Goal: Information Seeking & Learning: Check status

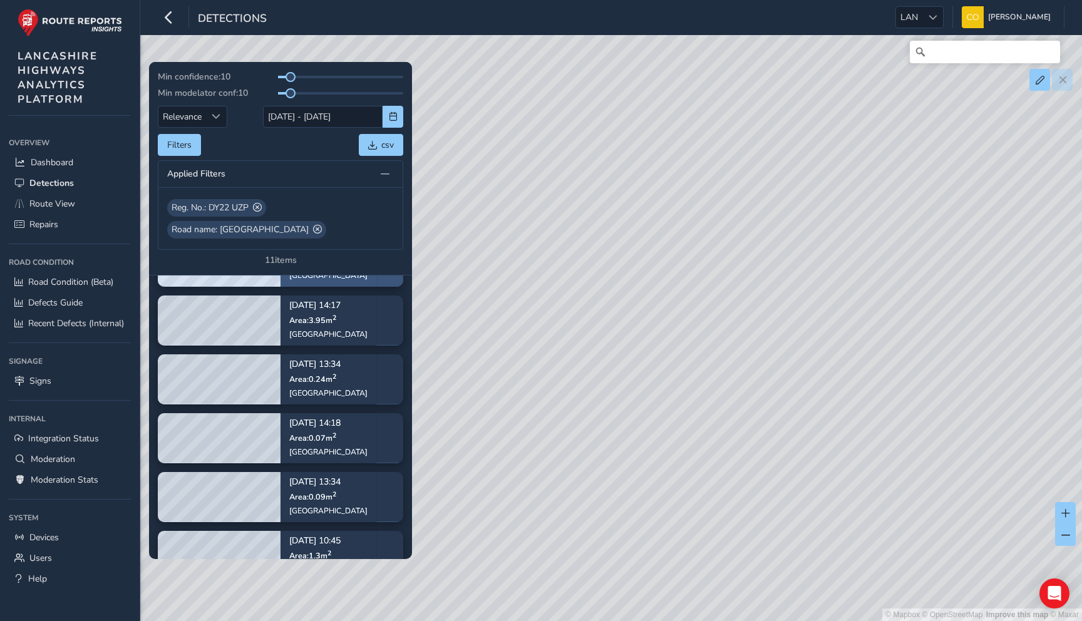
scroll to position [349, 0]
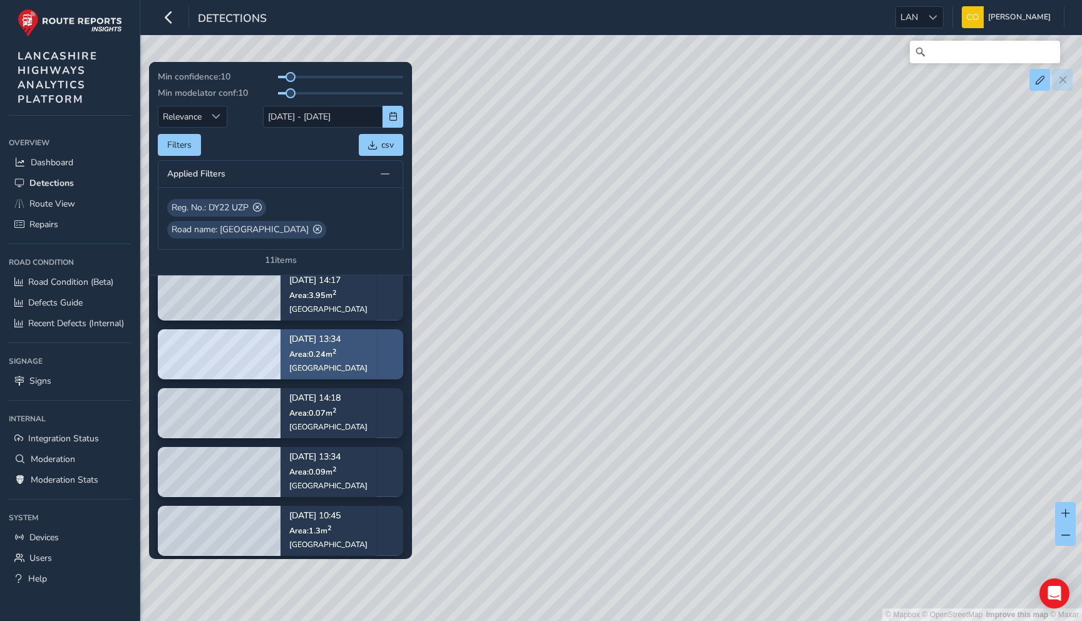
click at [332, 344] on p "Sep 02, 13:34" at bounding box center [328, 340] width 78 height 9
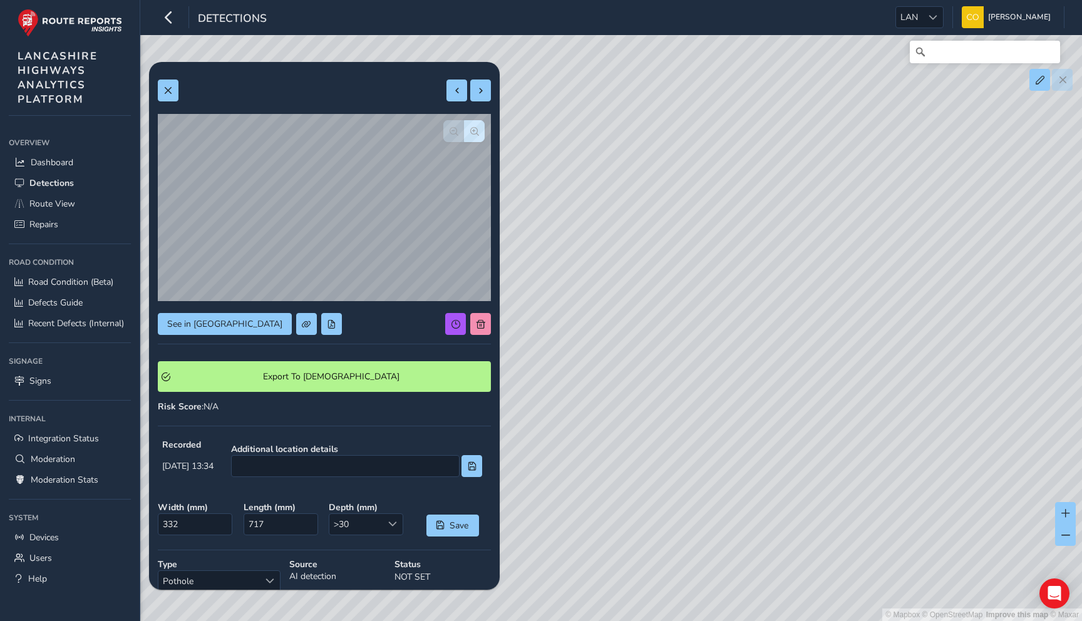
click at [169, 79] on div "See in Route View Export To Symology Risk Score : N/A Recorded Sep 02 2025, 13:…" at bounding box center [324, 447] width 333 height 753
click at [170, 86] on span at bounding box center [167, 90] width 9 height 9
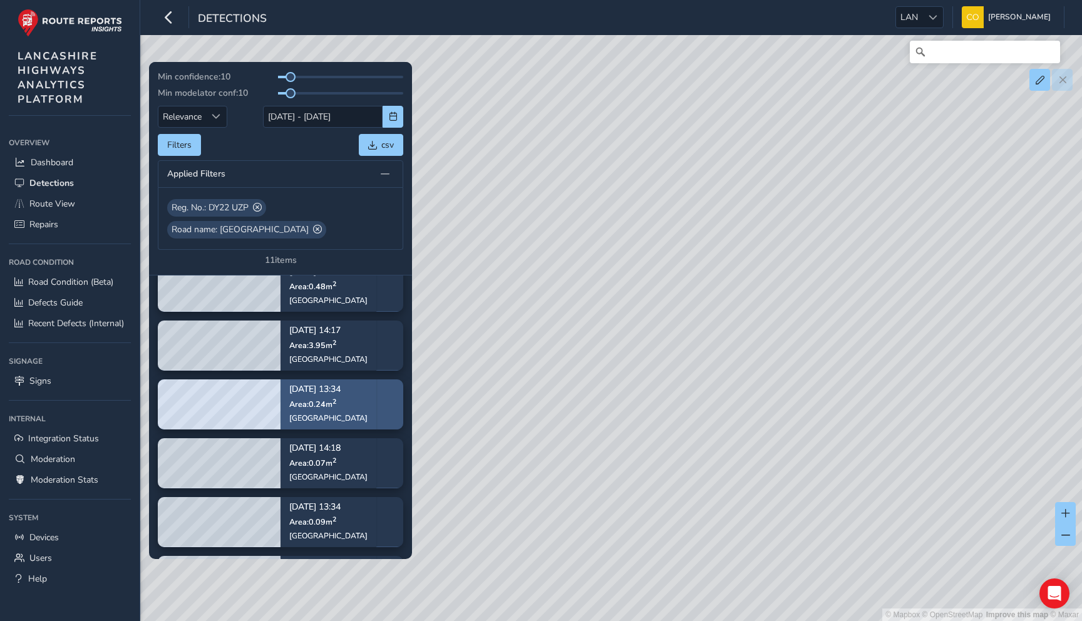
scroll to position [332, 0]
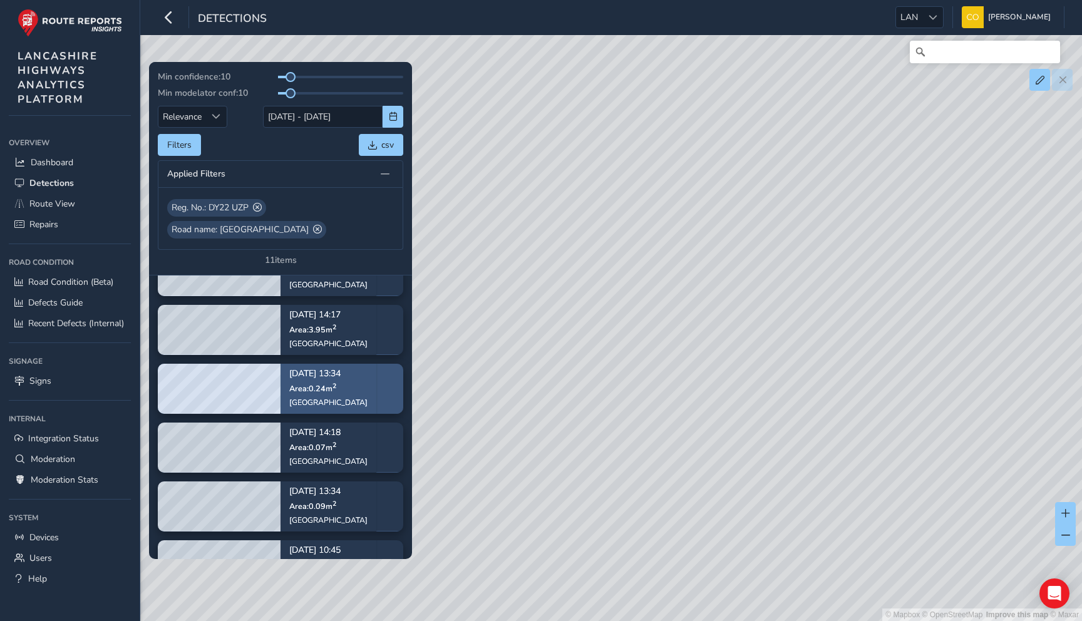
click at [325, 390] on span "Area: 0.24 m 2" at bounding box center [312, 388] width 47 height 11
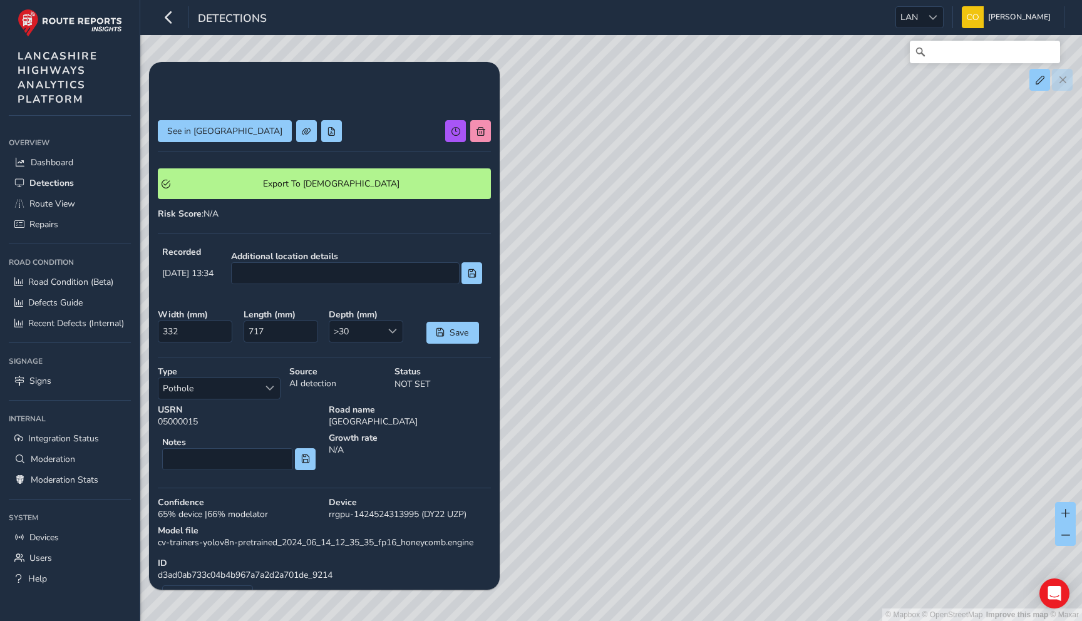
scroll to position [150, 0]
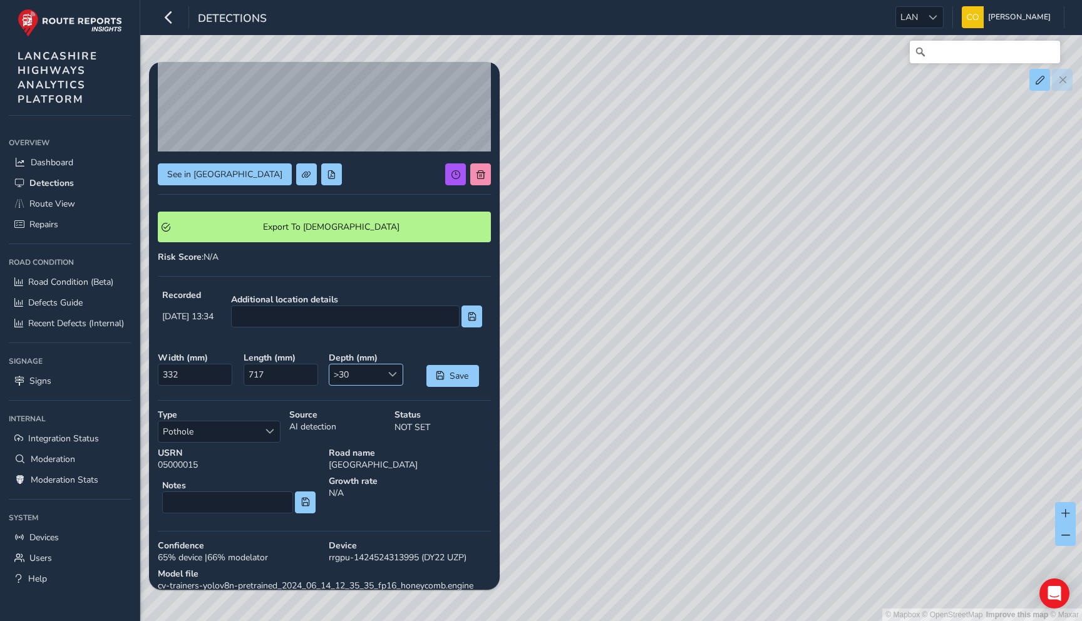
click at [350, 377] on span ">30" at bounding box center [355, 374] width 53 height 21
click at [393, 344] on div "See in Route View Export To Symology Risk Score : N/A Recorded Sep 02 2025, 13:…" at bounding box center [324, 297] width 333 height 753
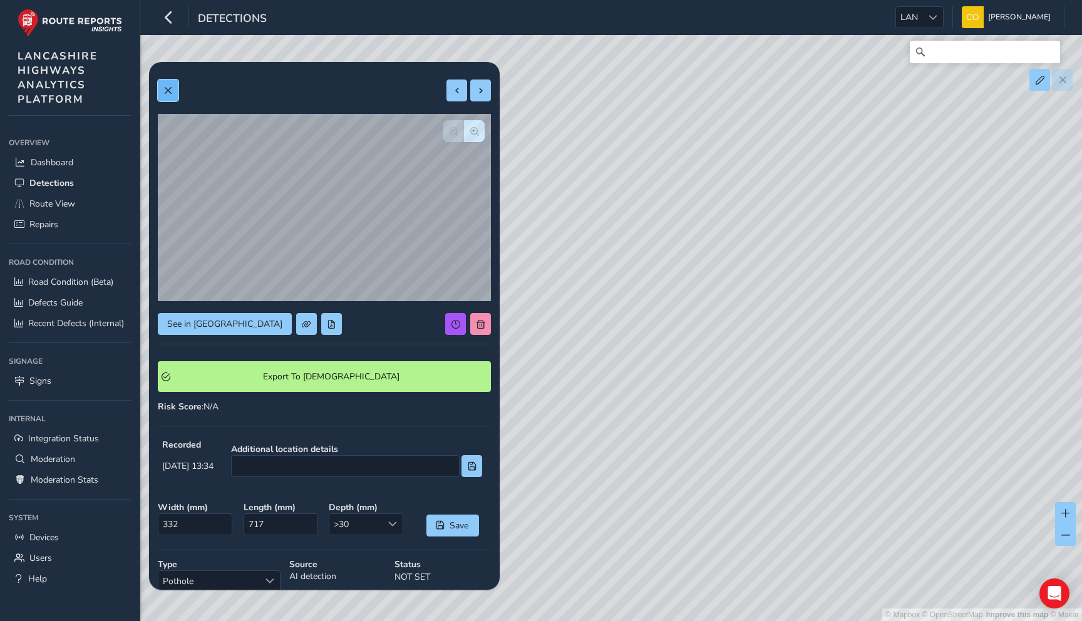
click at [173, 98] on button at bounding box center [168, 91] width 21 height 22
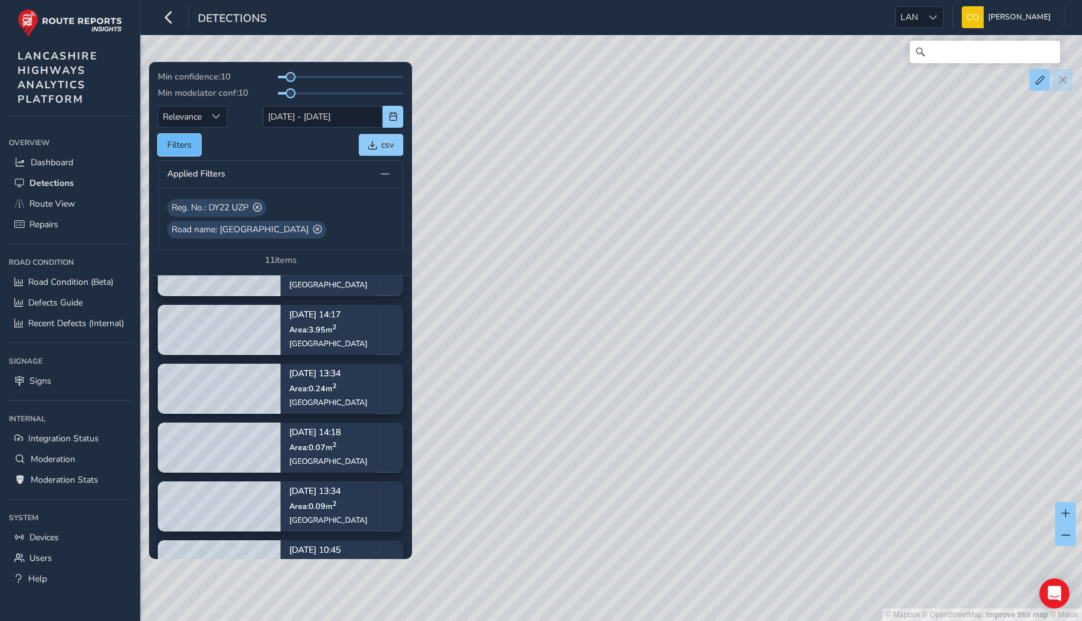
click at [158, 140] on button "Filters" at bounding box center [179, 145] width 43 height 22
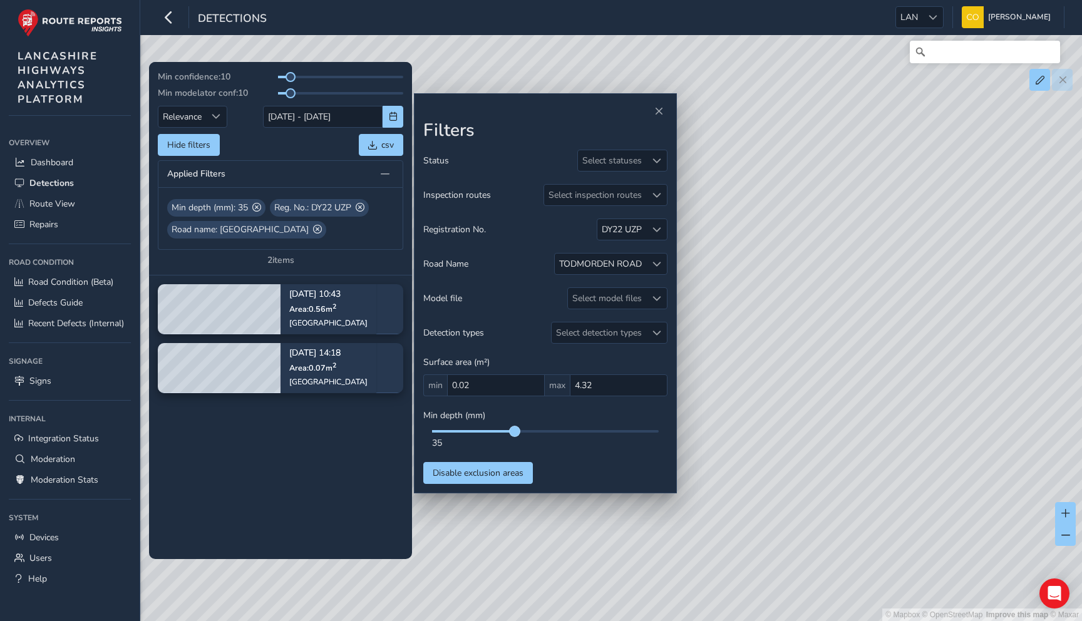
drag, startPoint x: 433, startPoint y: 430, endPoint x: 516, endPoint y: 435, distance: 83.4
click at [516, 435] on span at bounding box center [515, 431] width 10 height 10
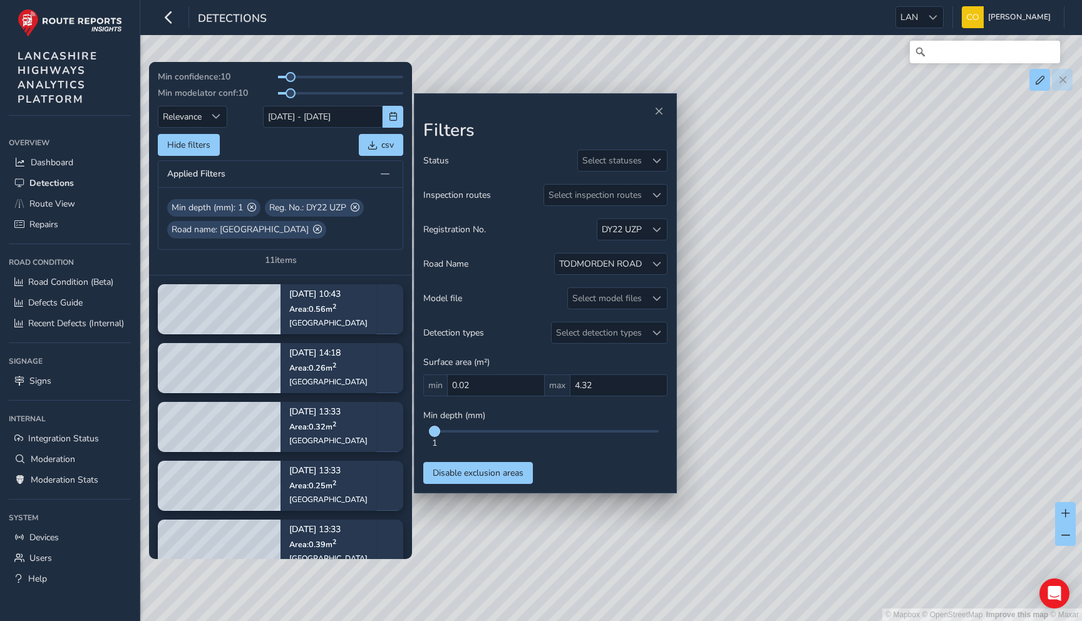
drag, startPoint x: 516, startPoint y: 435, endPoint x: 433, endPoint y: 435, distance: 83.3
click at [433, 435] on span at bounding box center [434, 431] width 10 height 10
click at [667, 106] on div "Filters Status Select statuses Inspection routes Select inspection routes Regis…" at bounding box center [545, 293] width 263 height 401
click at [662, 108] on span "Close" at bounding box center [658, 111] width 9 height 9
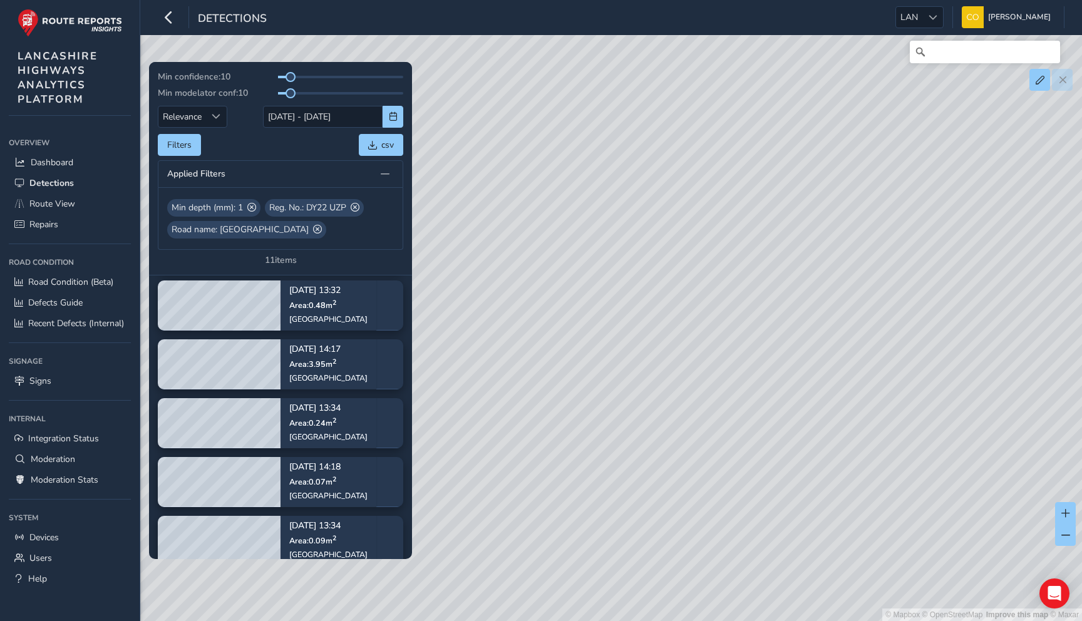
scroll to position [270, 0]
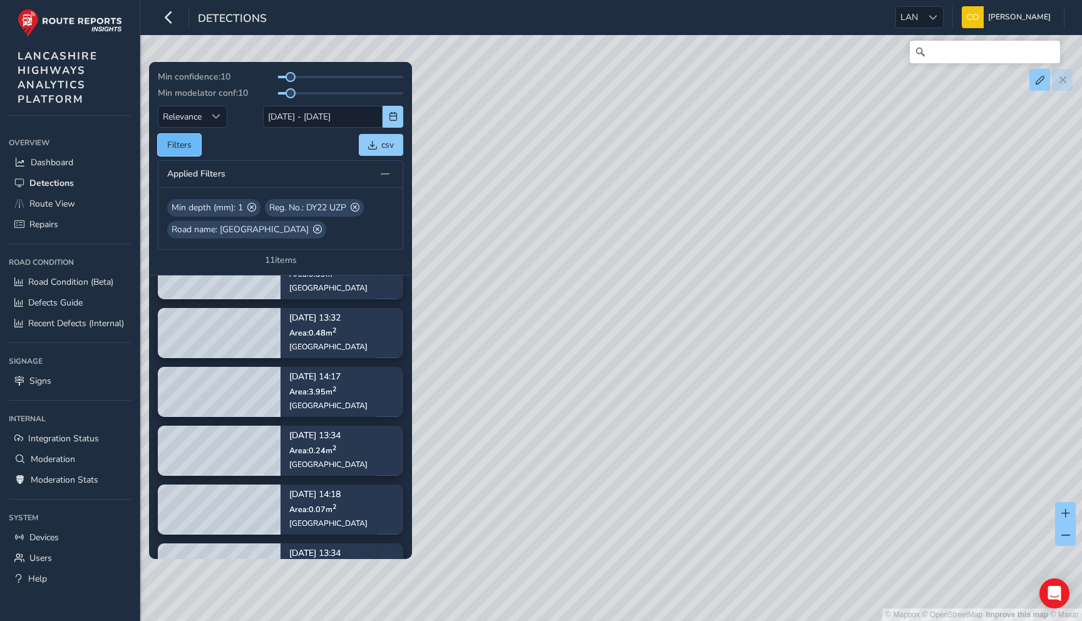
click at [192, 147] on button "Filters" at bounding box center [179, 145] width 43 height 22
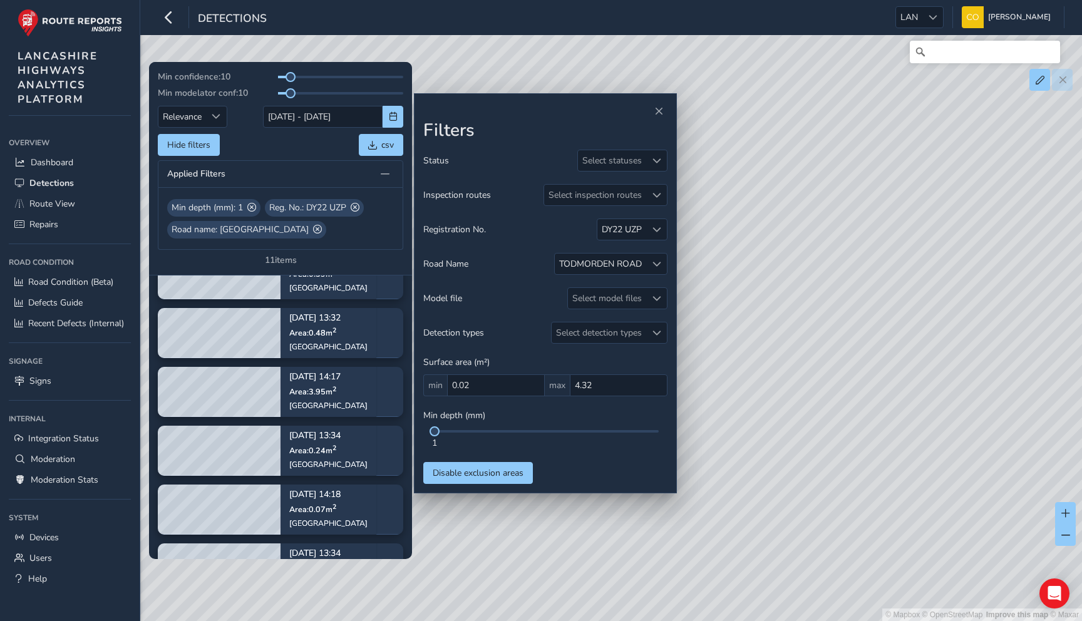
click at [615, 207] on div "Status Select statuses Inspection routes Select inspection routes Registration …" at bounding box center [545, 317] width 244 height 334
click at [615, 196] on div "Select inspection routes" at bounding box center [595, 195] width 102 height 21
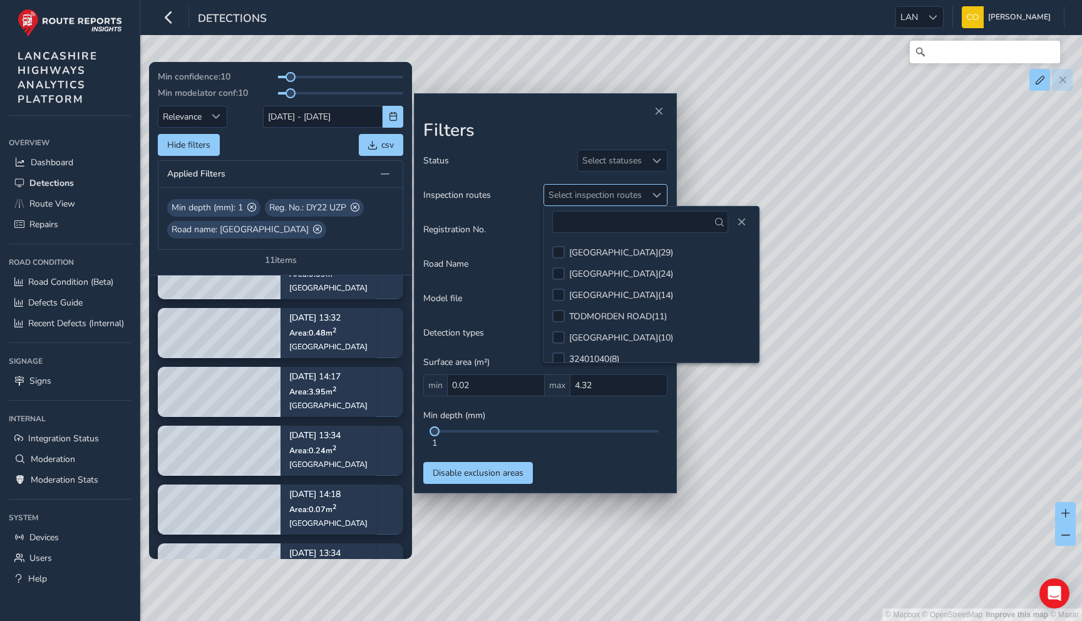
click at [615, 196] on div "Select inspection routes" at bounding box center [595, 195] width 102 height 21
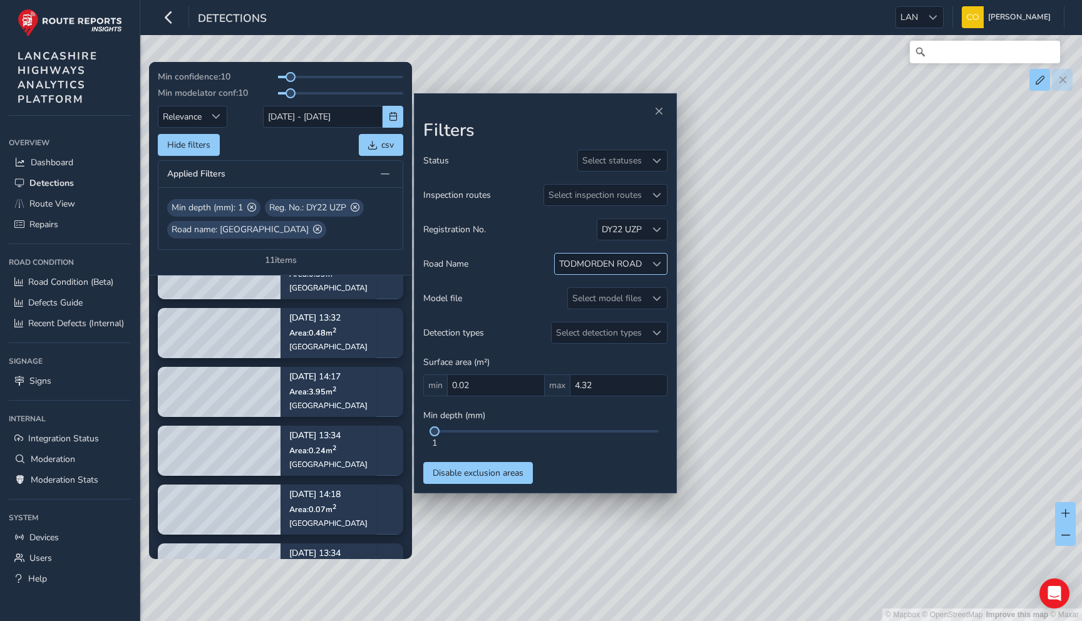
click at [620, 260] on div "TODMORDEN ROAD" at bounding box center [600, 264] width 83 height 12
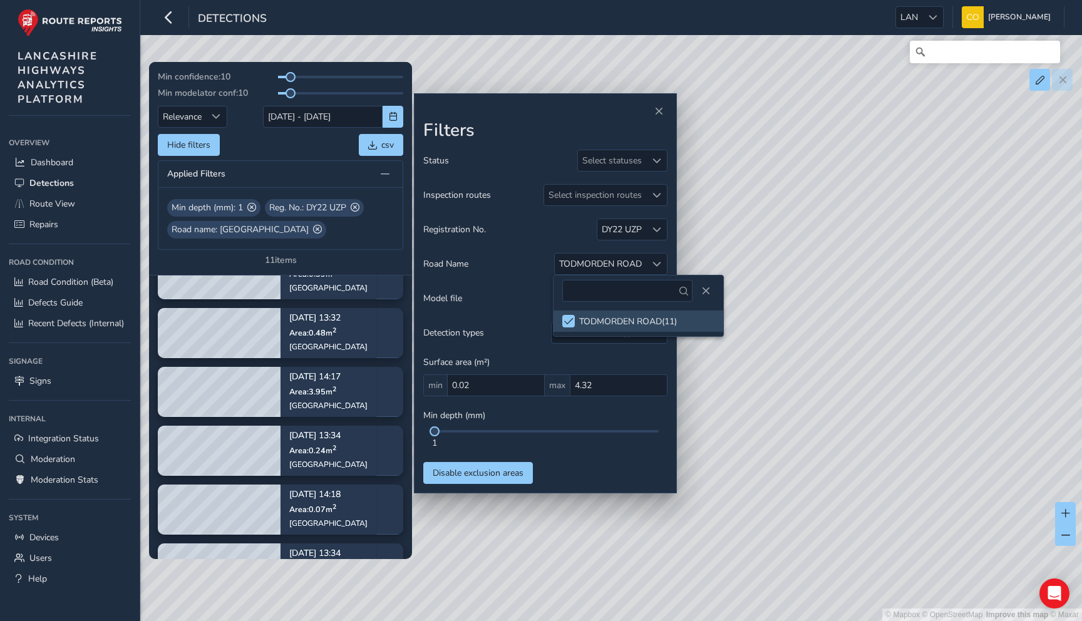
click at [631, 247] on div "Status Select statuses Inspection routes Select inspection routes Registration …" at bounding box center [545, 317] width 244 height 334
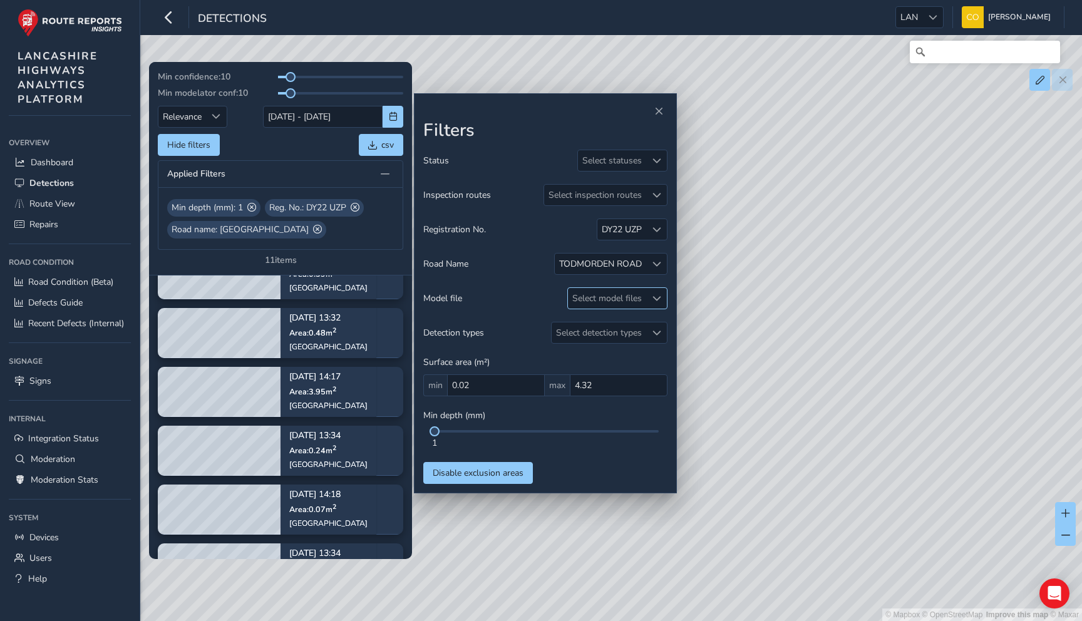
click at [647, 296] on div at bounding box center [656, 298] width 21 height 21
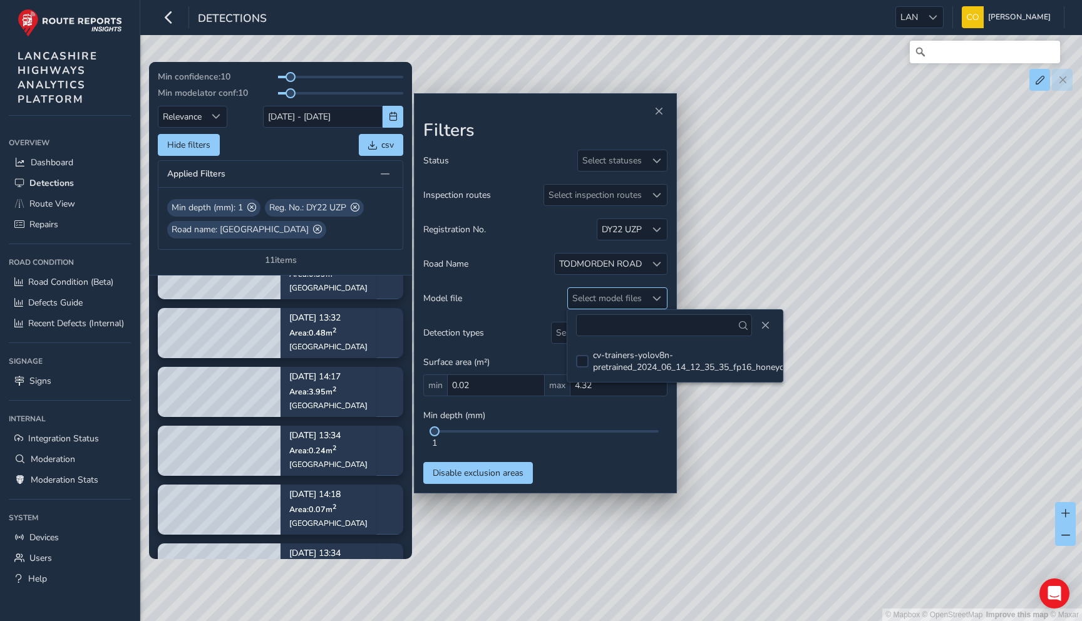
click at [646, 295] on div at bounding box center [656, 298] width 21 height 21
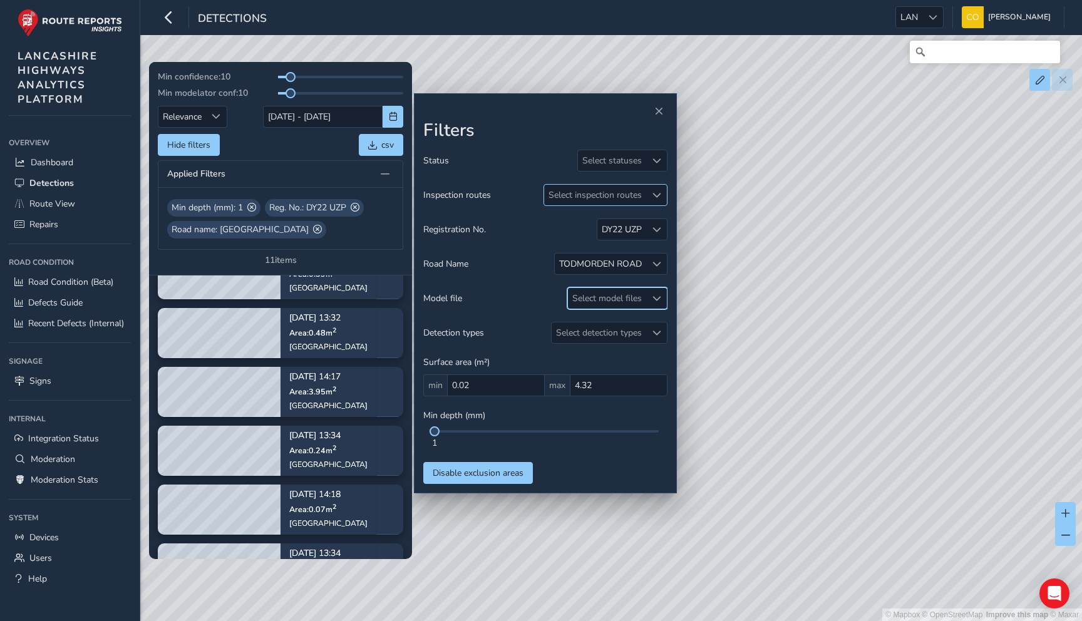
click at [653, 196] on span at bounding box center [656, 195] width 9 height 9
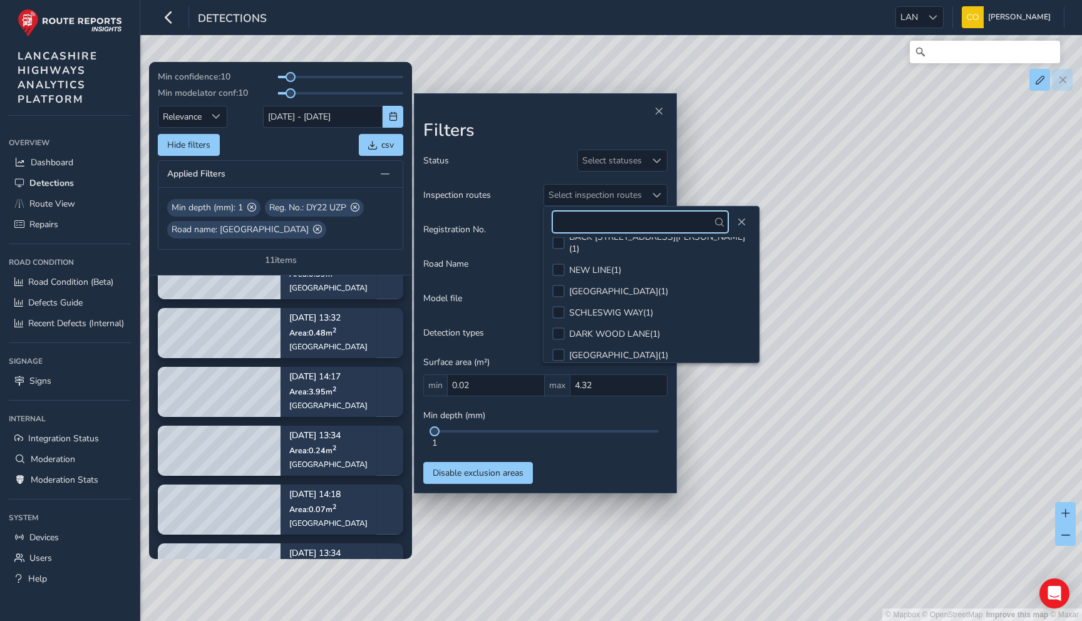
scroll to position [1118, 0]
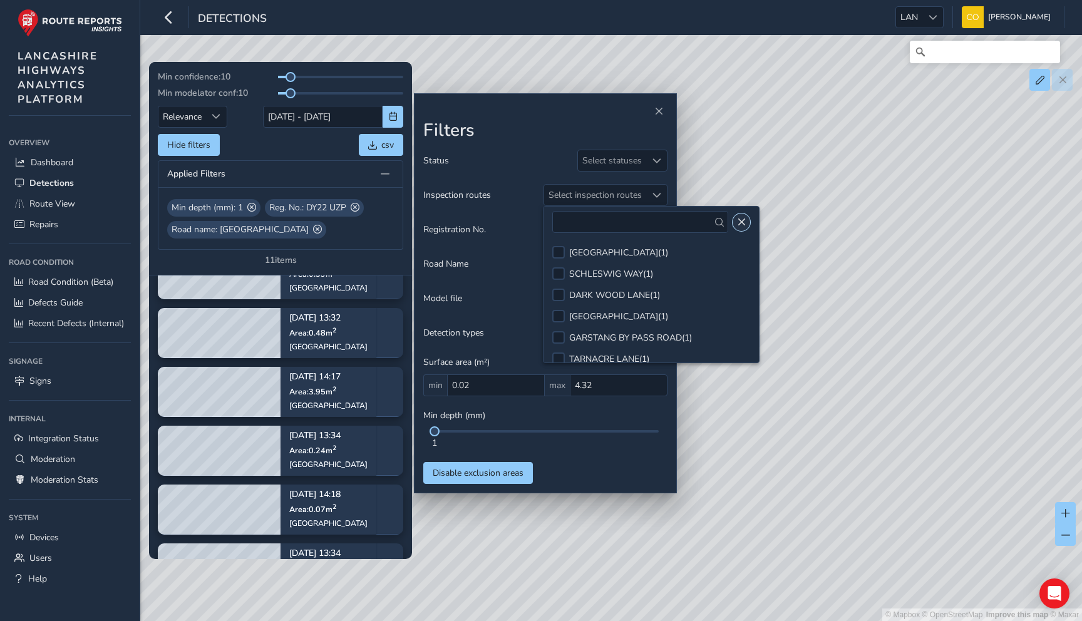
click at [733, 226] on button "Close" at bounding box center [742, 222] width 18 height 18
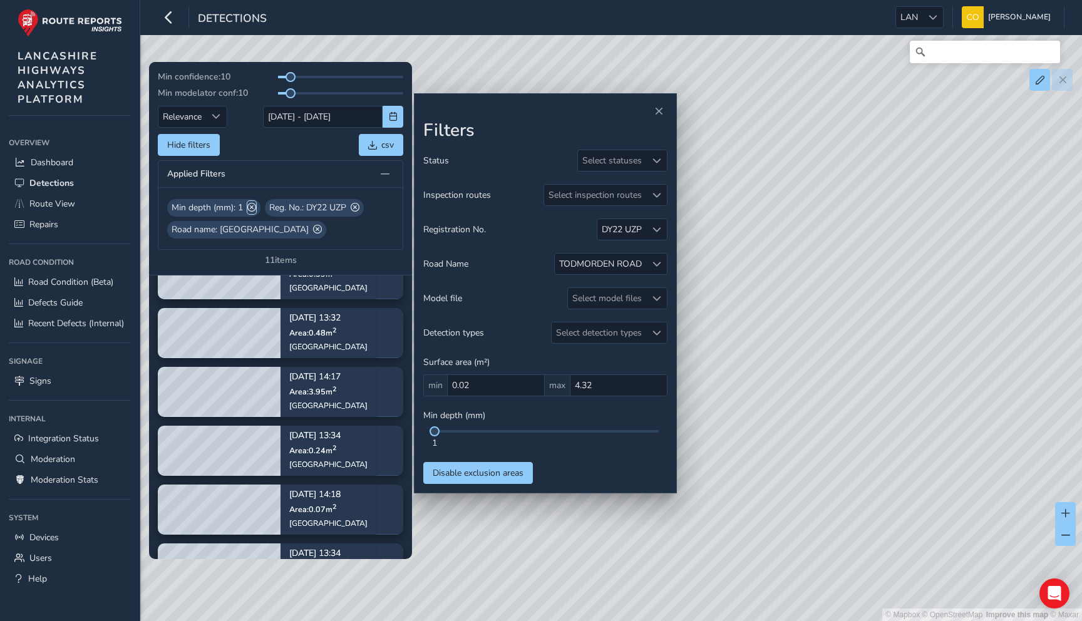
click at [256, 209] on span at bounding box center [251, 207] width 9 height 13
click at [257, 208] on span at bounding box center [257, 207] width 9 height 13
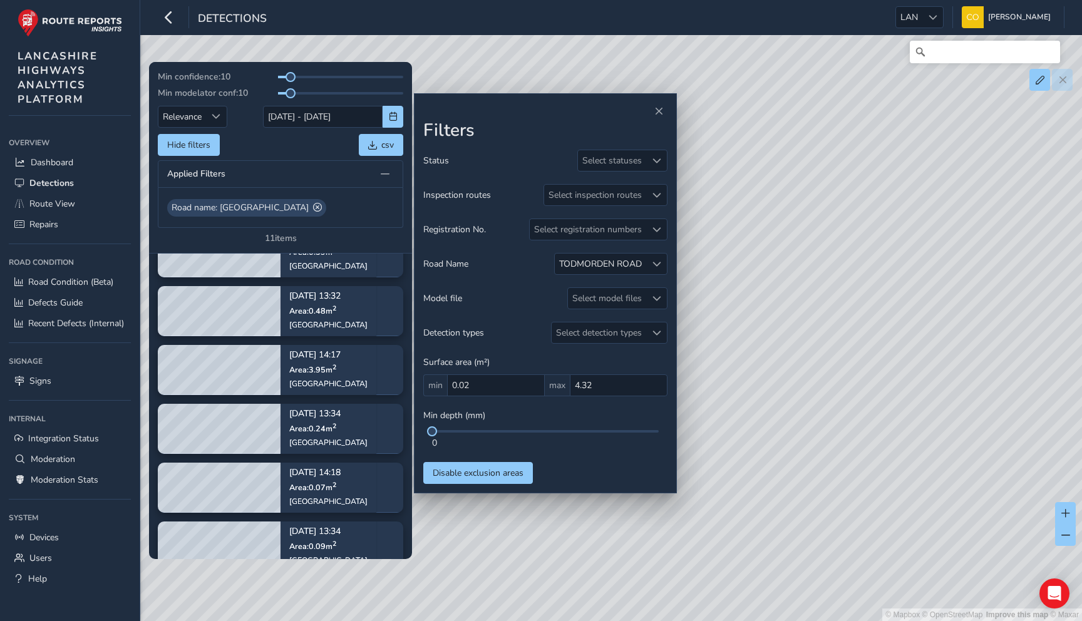
click at [322, 207] on div "Road name: TODMORDEN ROAD" at bounding box center [280, 208] width 227 height 18
click at [315, 207] on span at bounding box center [317, 207] width 9 height 13
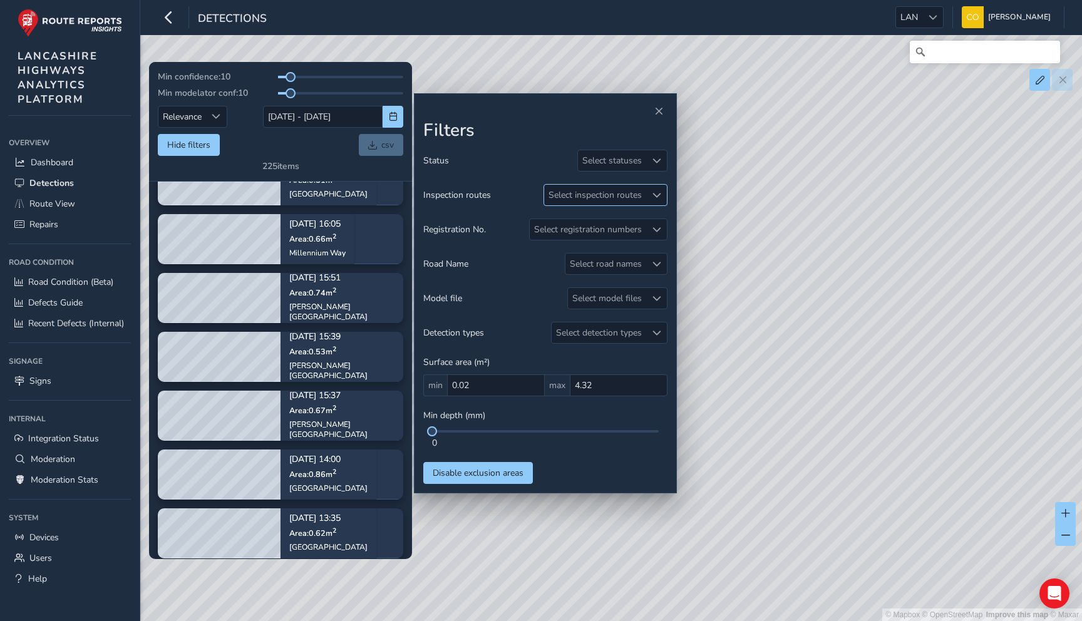
click at [630, 198] on div "Select inspection routes" at bounding box center [595, 195] width 102 height 21
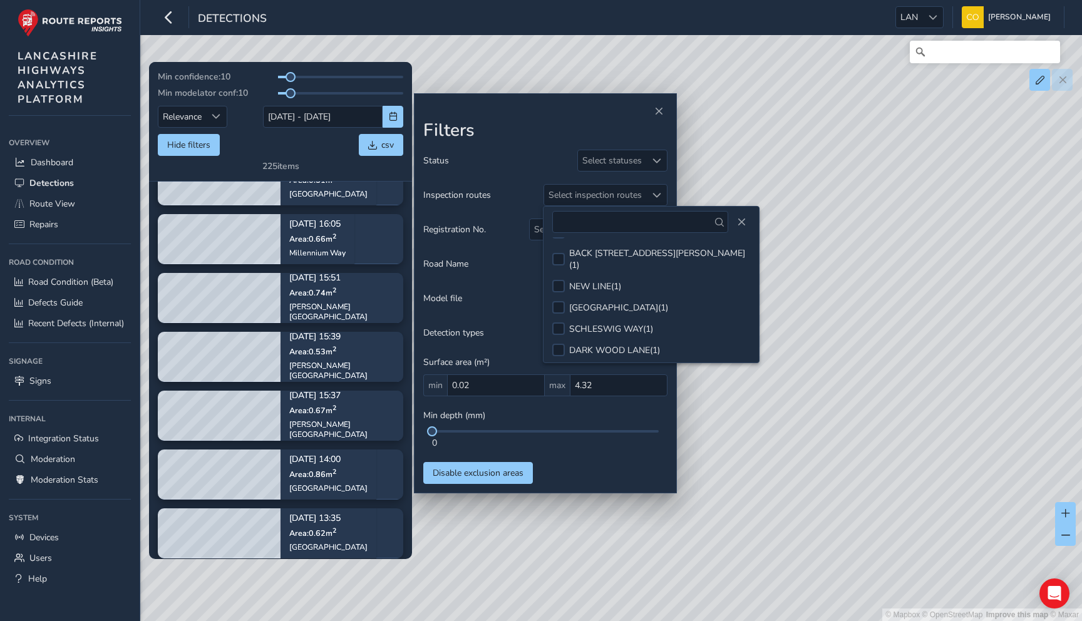
scroll to position [1118, 0]
click at [737, 220] on span "Close" at bounding box center [741, 222] width 9 height 9
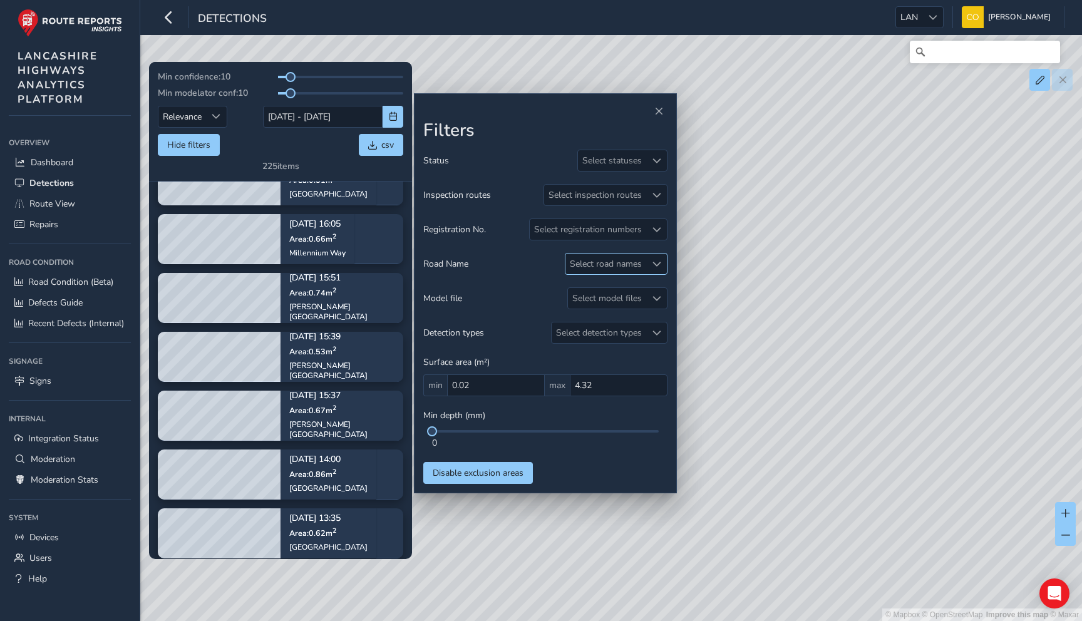
click at [597, 265] on div "Select road names" at bounding box center [605, 264] width 81 height 21
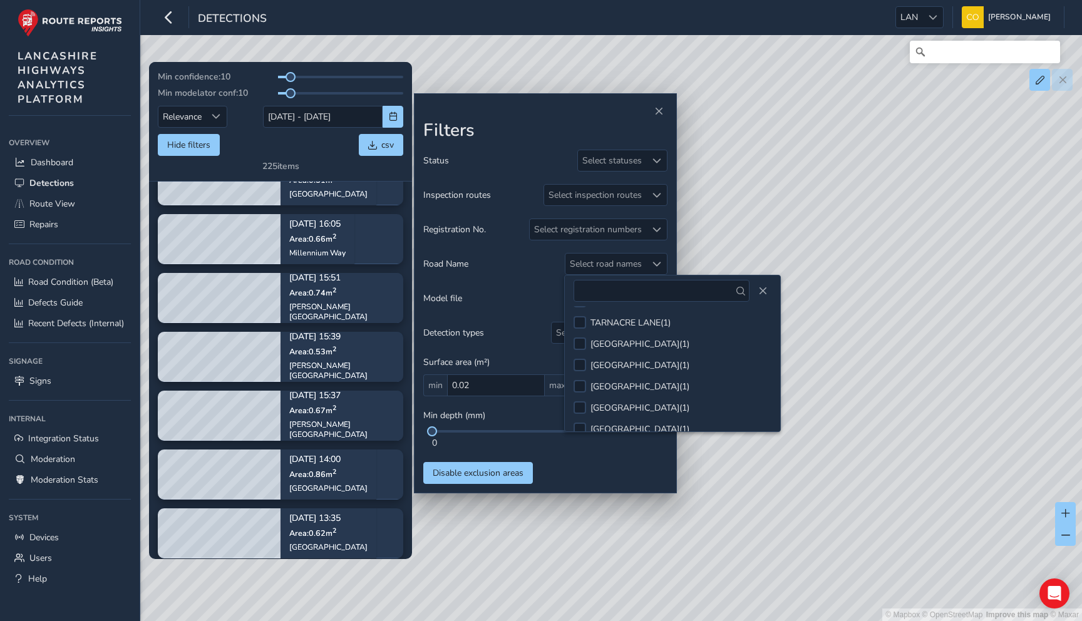
scroll to position [1012, 0]
click at [758, 292] on span "Close" at bounding box center [762, 291] width 9 height 9
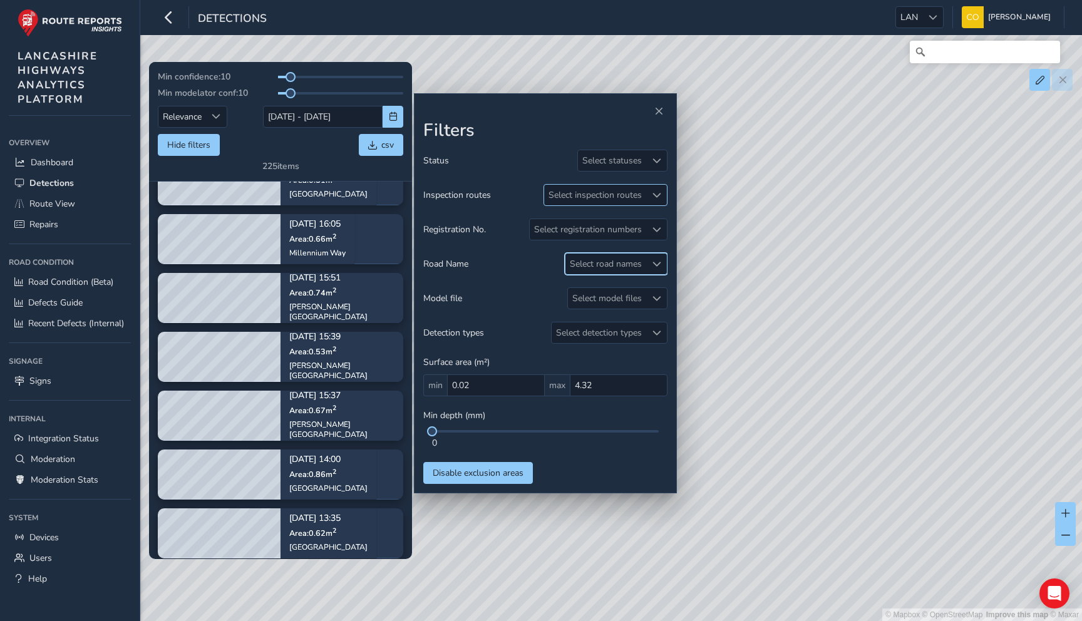
click at [582, 192] on div "Select inspection routes" at bounding box center [595, 195] width 102 height 21
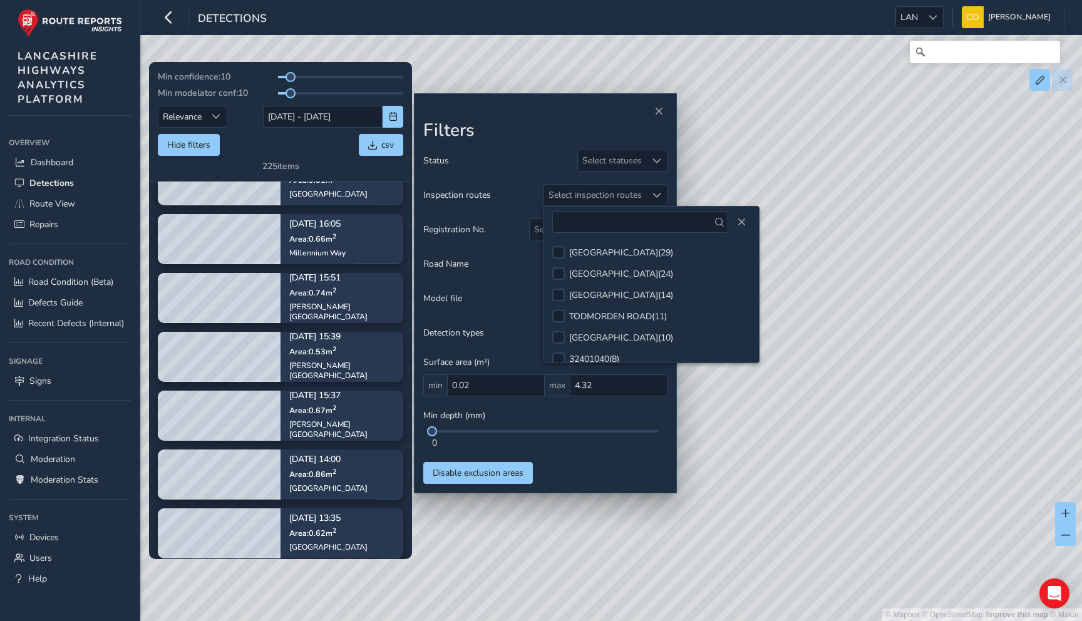
click at [527, 176] on div "Status Select statuses Inspection routes Select inspection routes Registration …" at bounding box center [545, 317] width 244 height 334
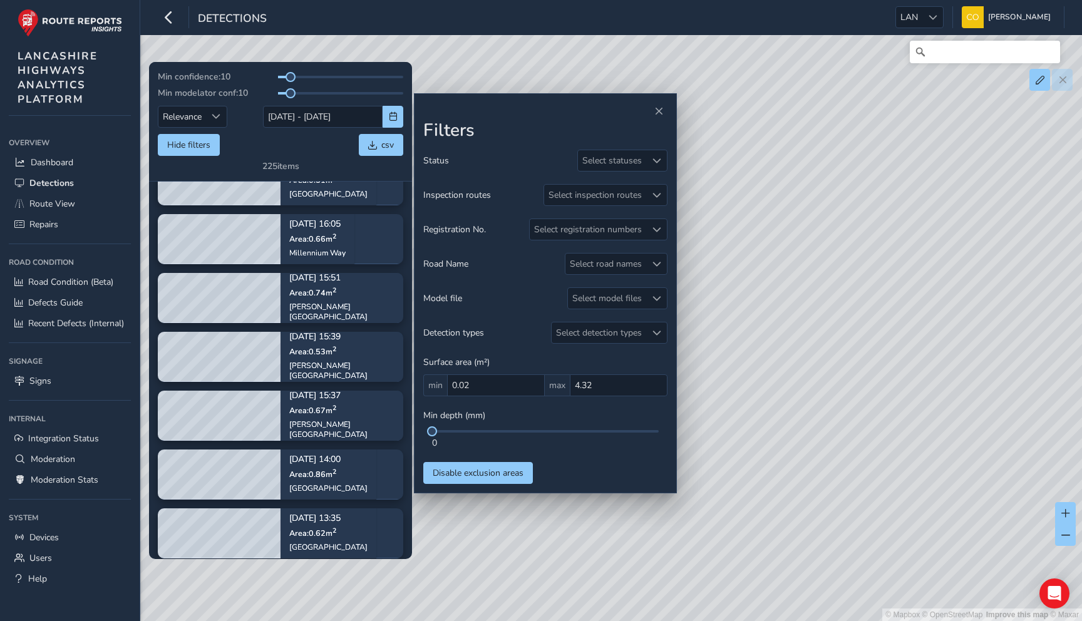
click at [423, 238] on div "Registration No. Select registration numbers" at bounding box center [545, 230] width 244 height 22
click at [429, 233] on span "Registration No." at bounding box center [454, 230] width 63 height 12
click at [455, 228] on span "Registration No." at bounding box center [454, 230] width 63 height 12
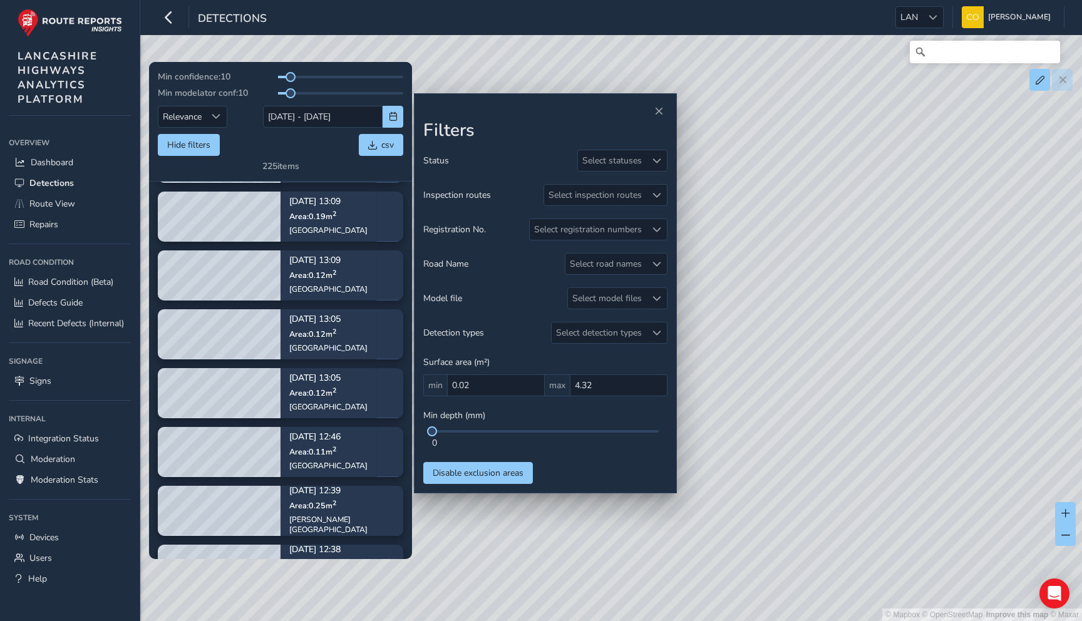
scroll to position [4791, 0]
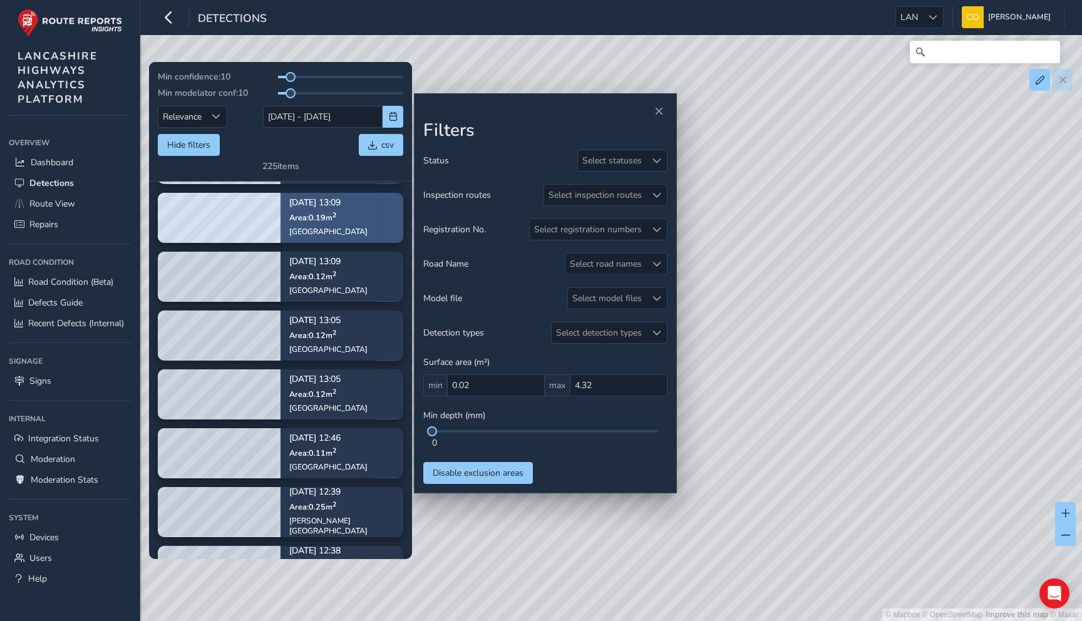
click at [331, 212] on p "Area: 0.19 m 2" at bounding box center [328, 217] width 78 height 10
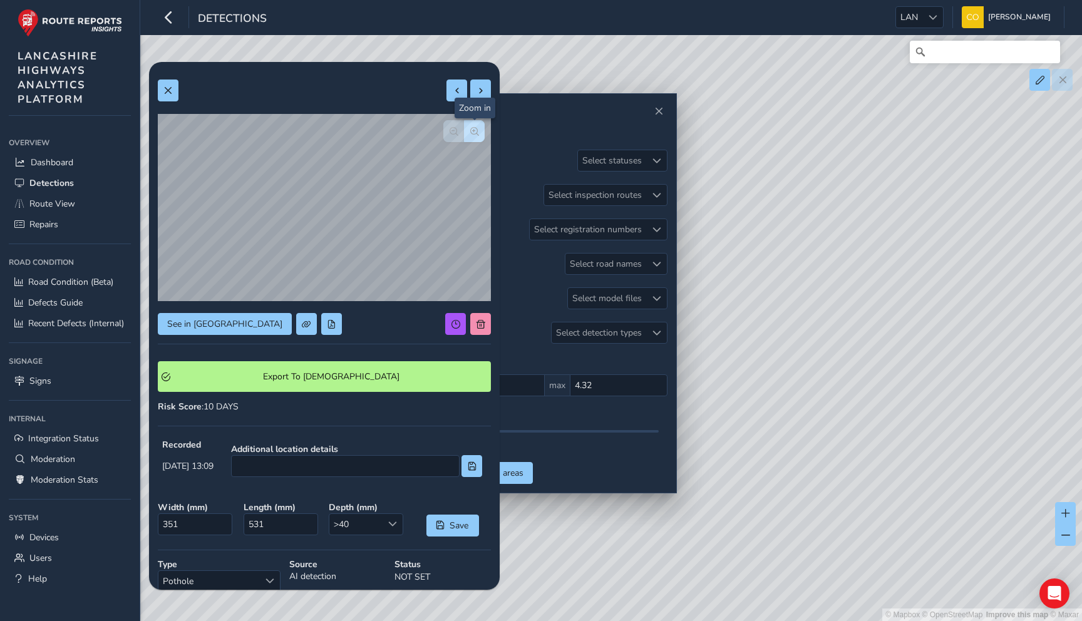
click at [468, 136] on button "button" at bounding box center [474, 131] width 21 height 22
click at [175, 100] on button at bounding box center [168, 91] width 21 height 22
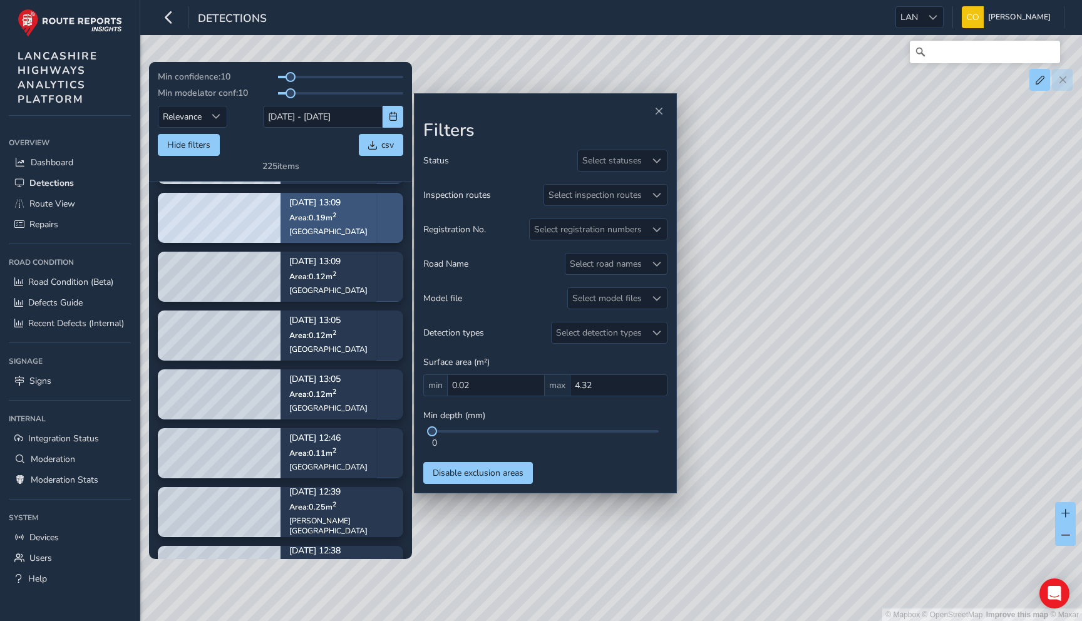
click at [312, 235] on div "Garstang Road" at bounding box center [328, 232] width 78 height 10
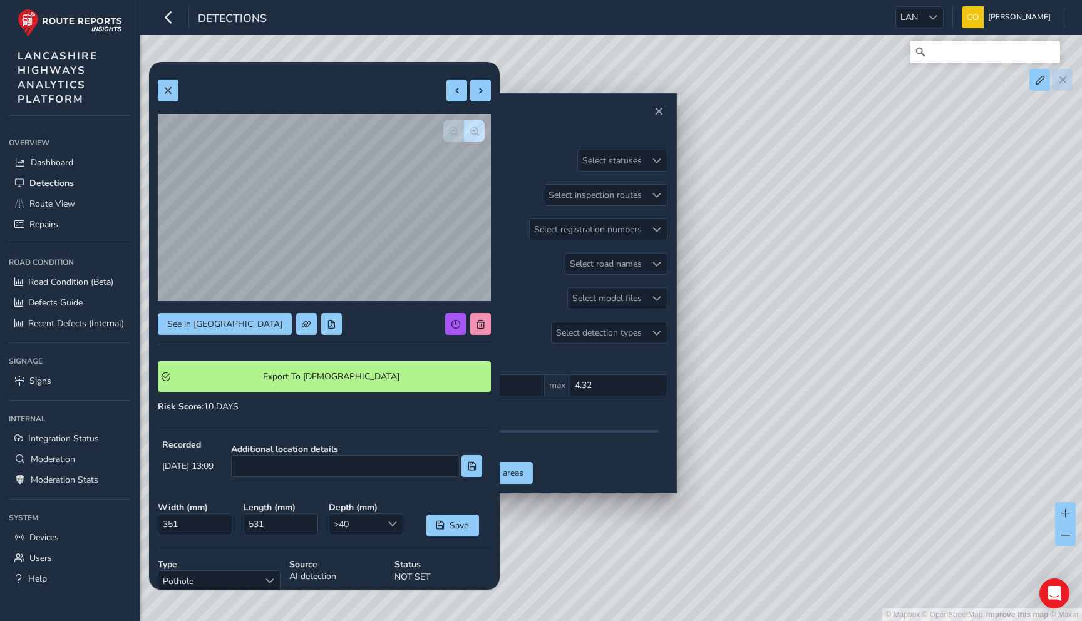
click at [475, 140] on button "button" at bounding box center [474, 131] width 21 height 22
click at [453, 139] on button "button" at bounding box center [453, 131] width 21 height 22
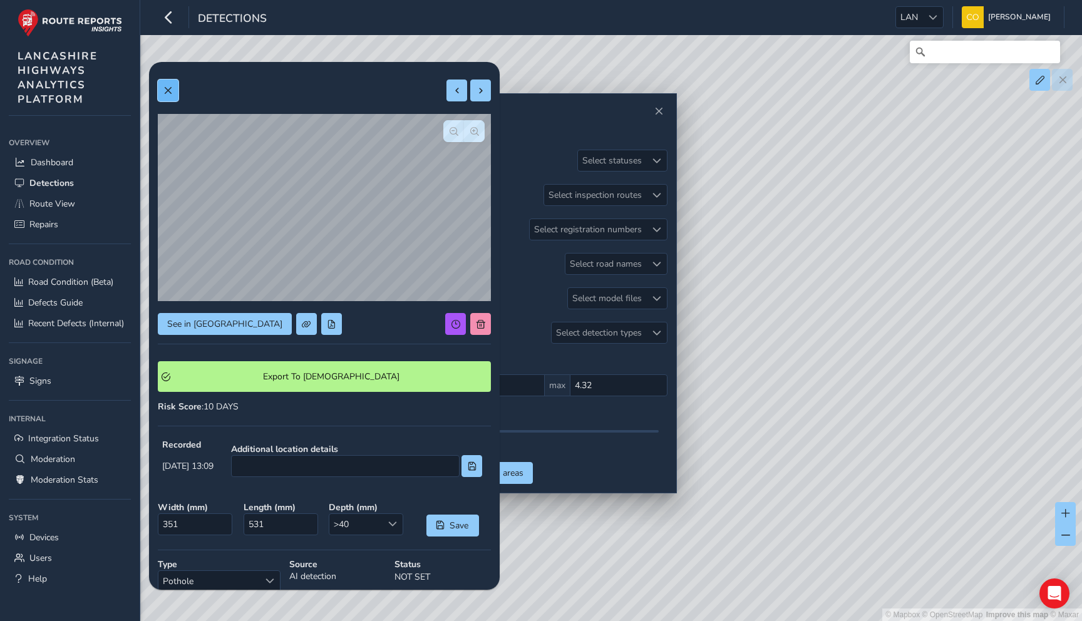
click at [173, 91] on button at bounding box center [168, 91] width 21 height 22
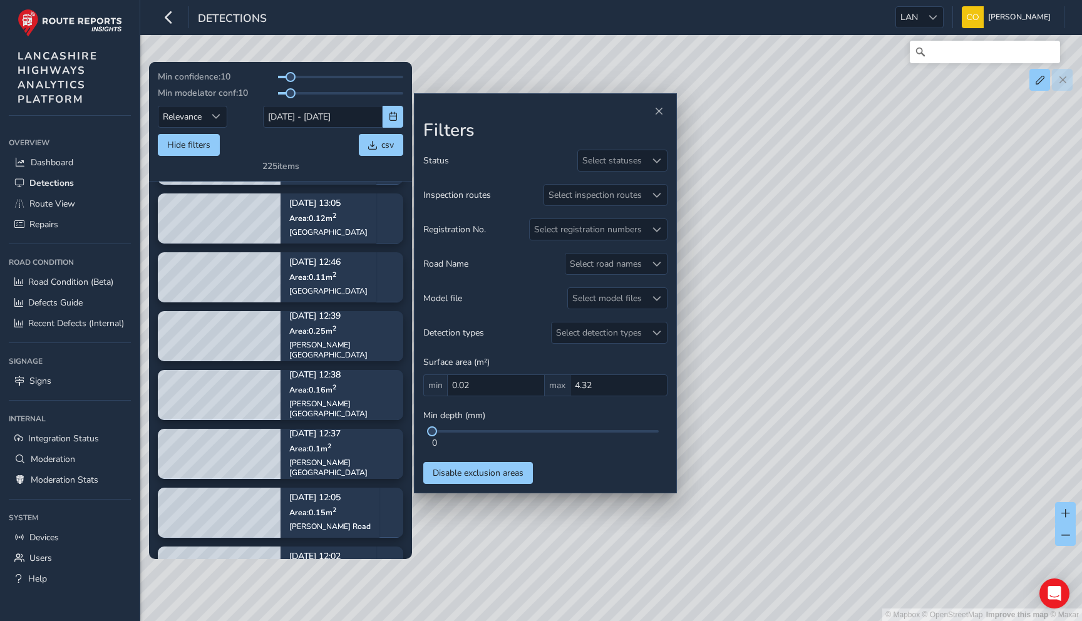
scroll to position [4950, 0]
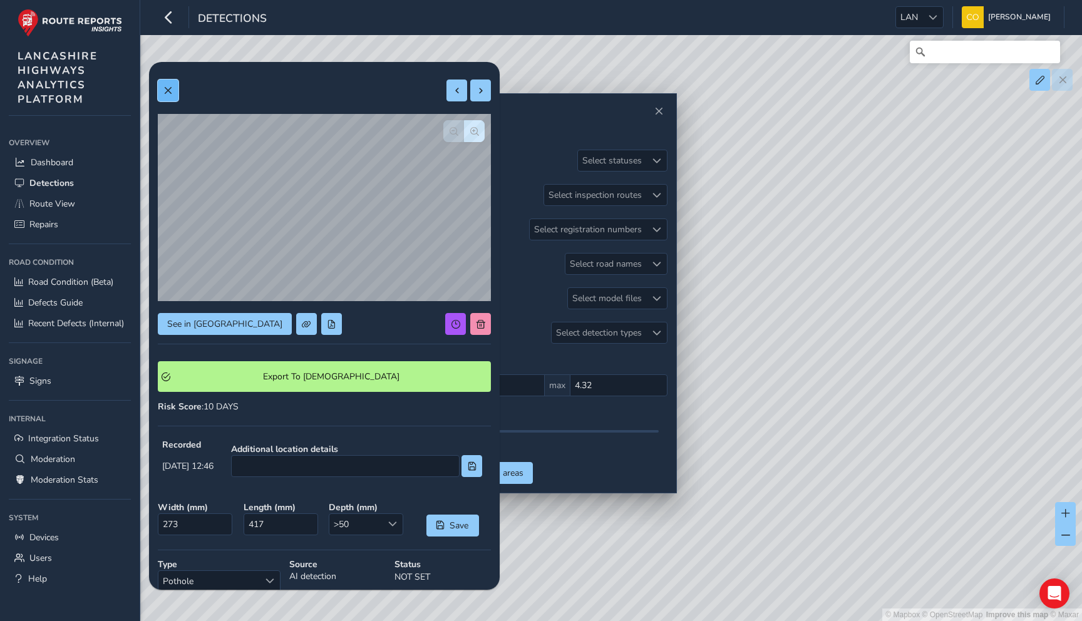
click at [172, 88] on span at bounding box center [167, 90] width 9 height 9
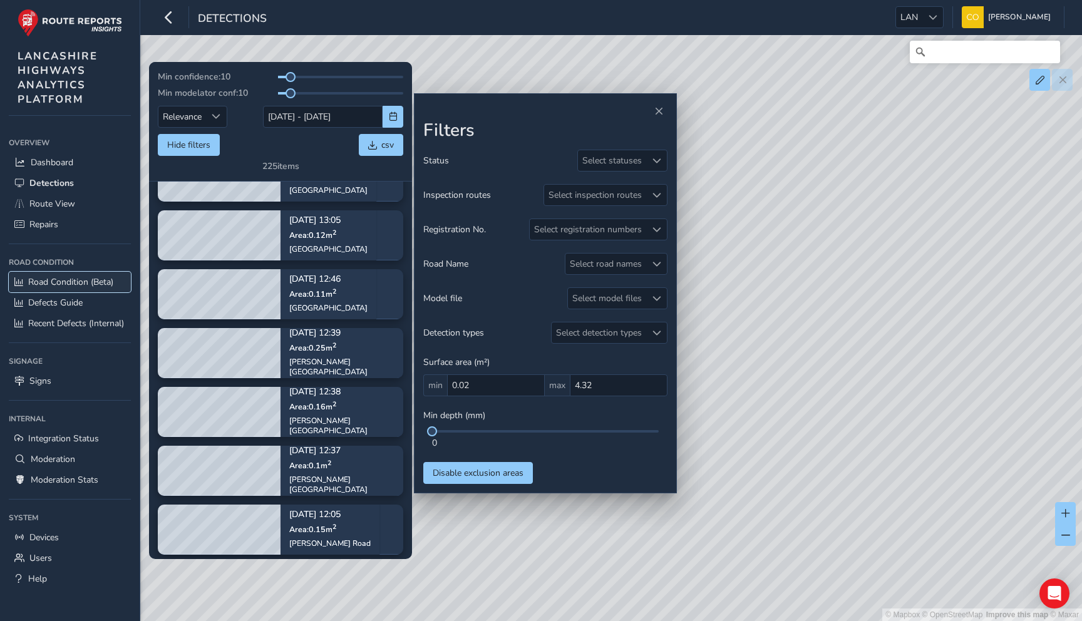
click at [90, 291] on link "Road Condition (Beta)" at bounding box center [70, 282] width 122 height 21
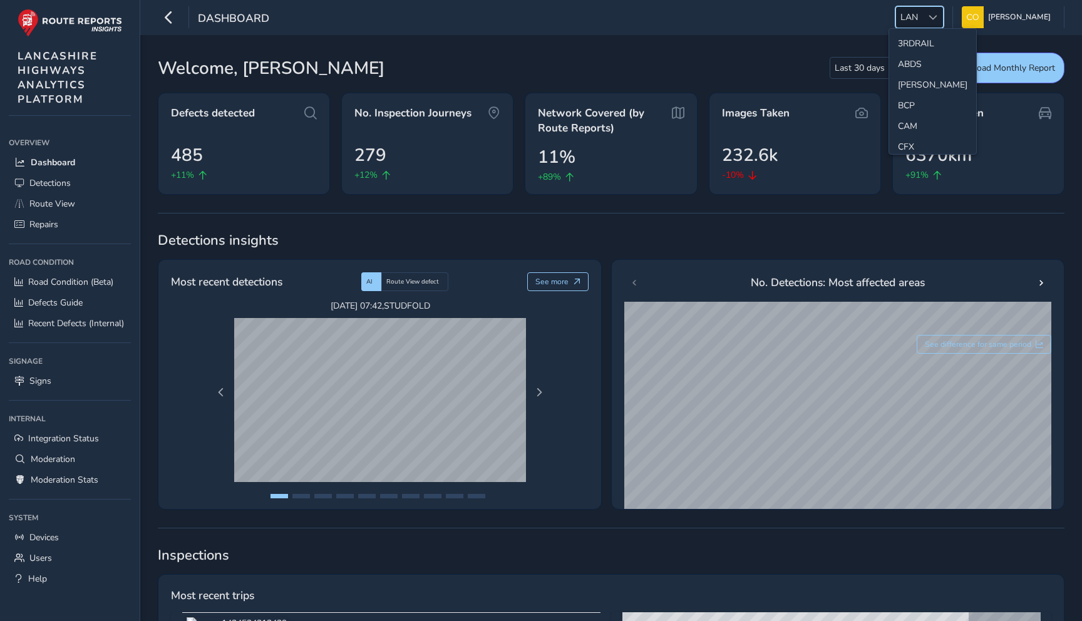
scroll to position [153, 0]
click at [908, 92] on li "ESS" at bounding box center [932, 96] width 87 height 21
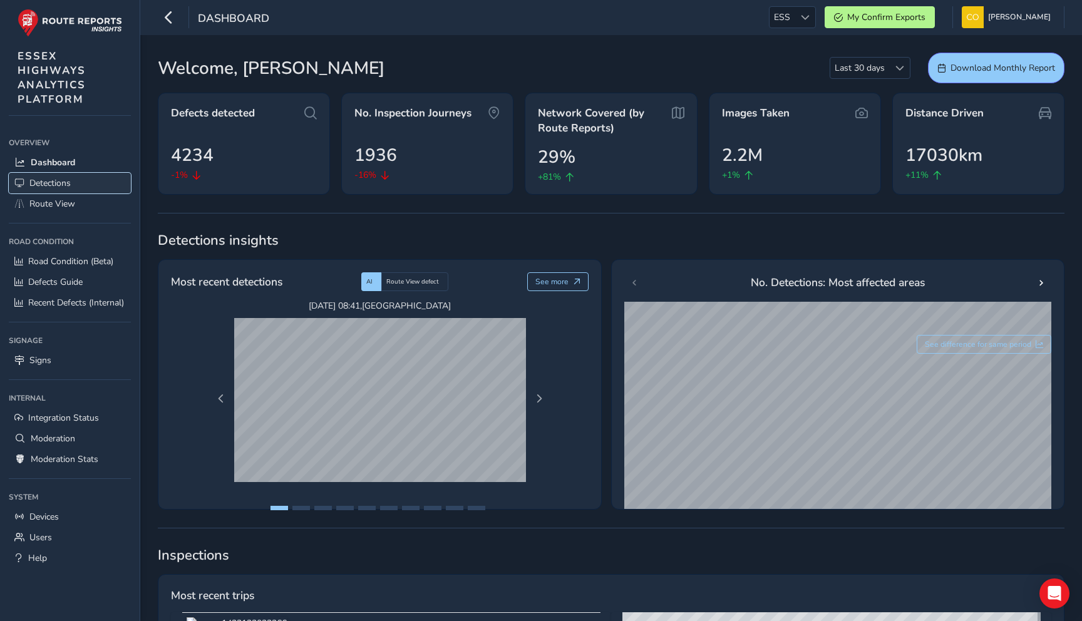
click at [58, 183] on span "Detections" at bounding box center [49, 183] width 41 height 12
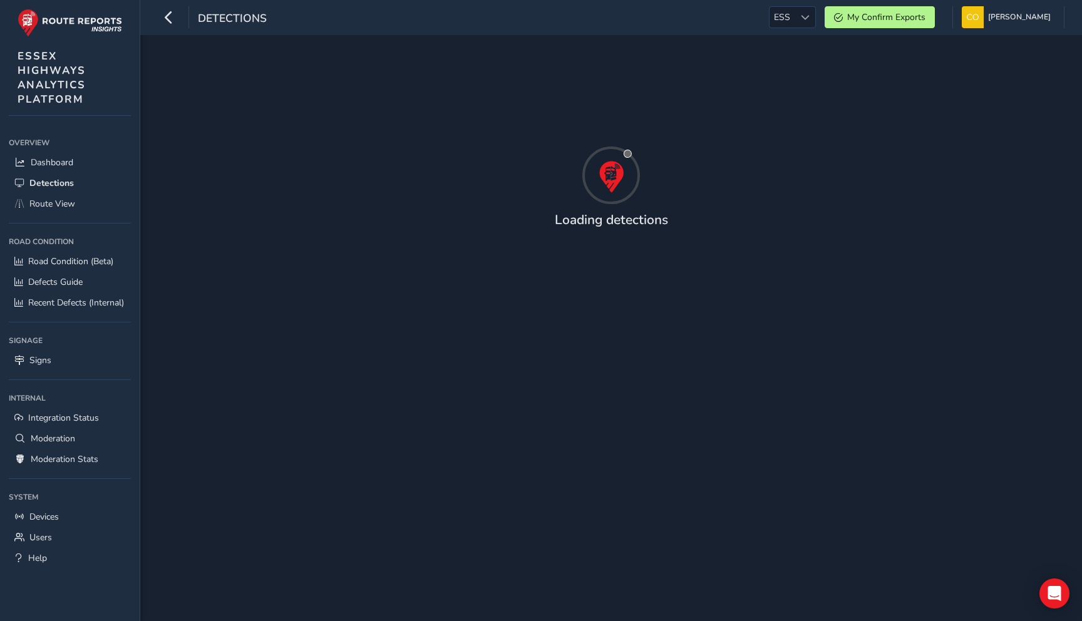
click at [233, 118] on div "Loading detections" at bounding box center [611, 328] width 942 height 586
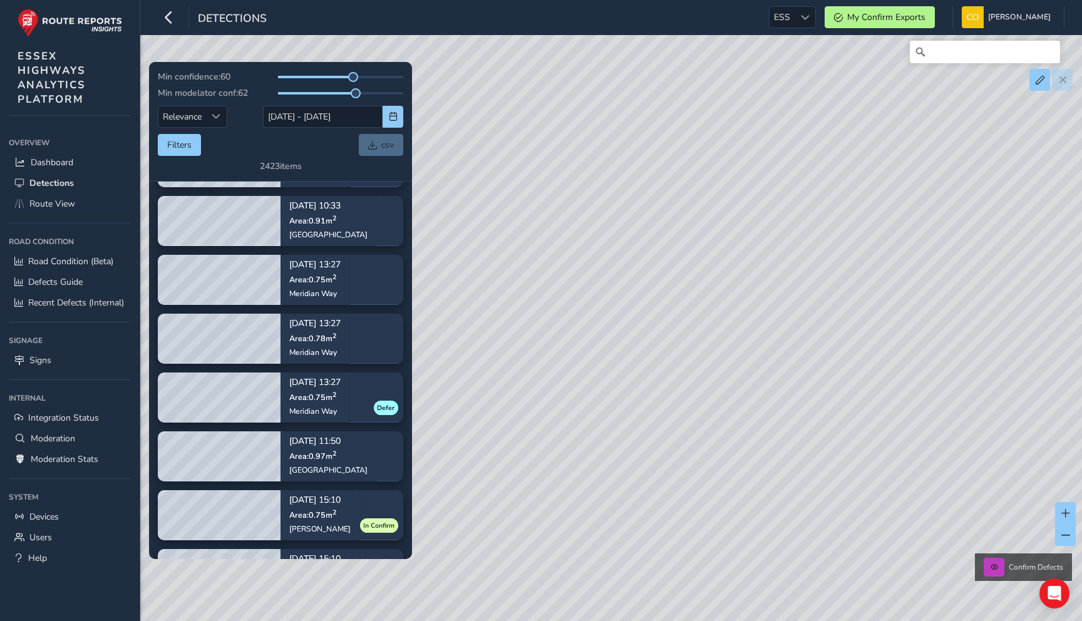
scroll to position [54, 0]
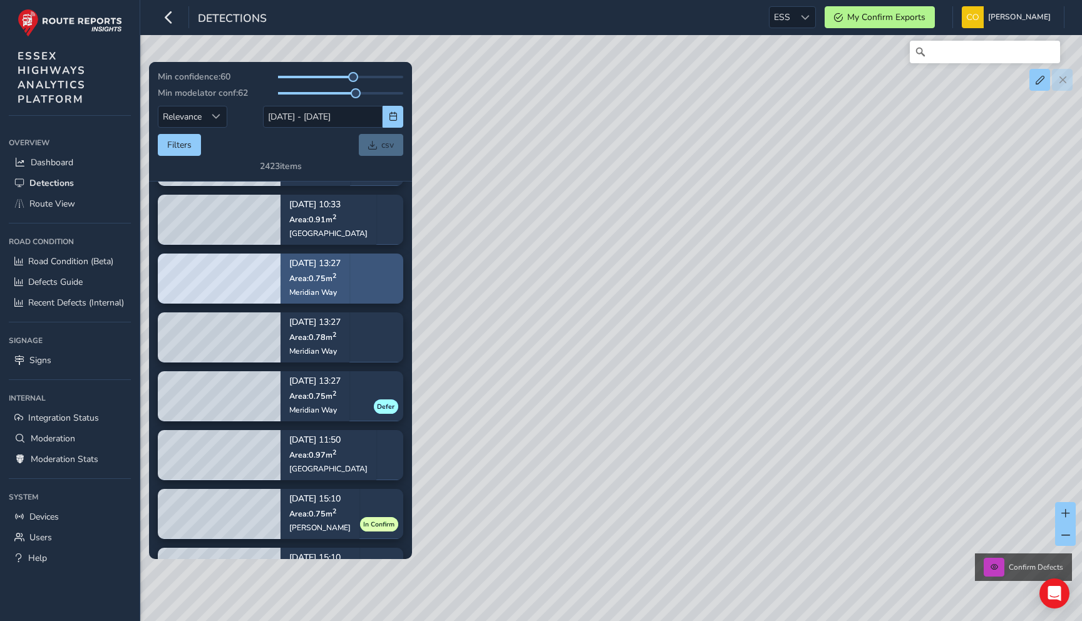
click at [346, 263] on div "Oct 01, 13:27 Area: 0.75 m 2 Meridian Way" at bounding box center [314, 278] width 69 height 73
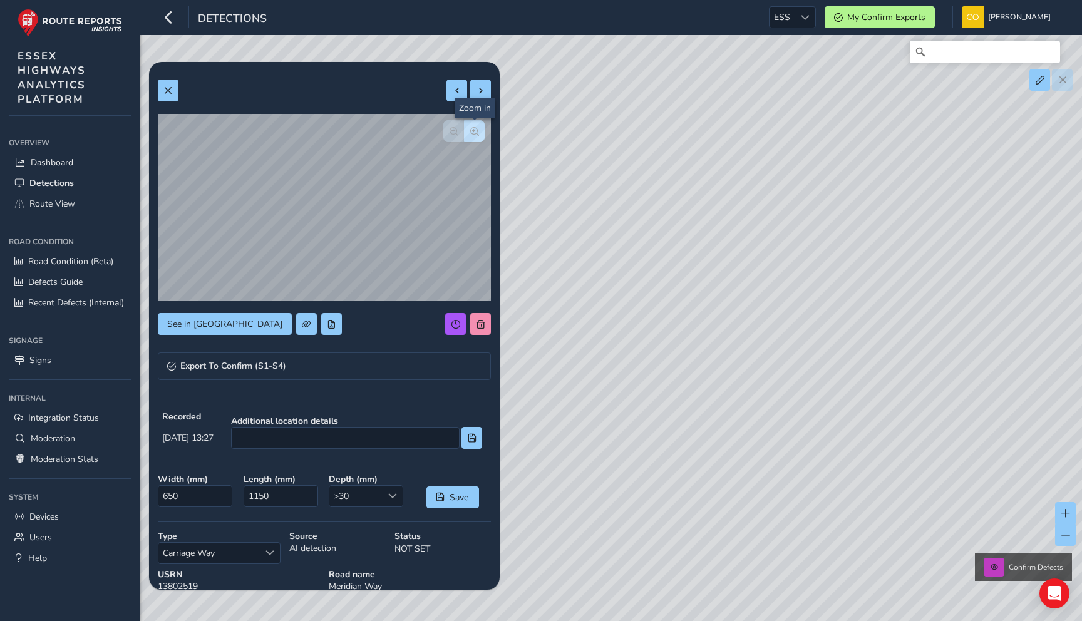
click at [477, 130] on span "button" at bounding box center [474, 131] width 9 height 9
click at [331, 362] on link "Export To Confirm (S1-S4)" at bounding box center [324, 366] width 333 height 28
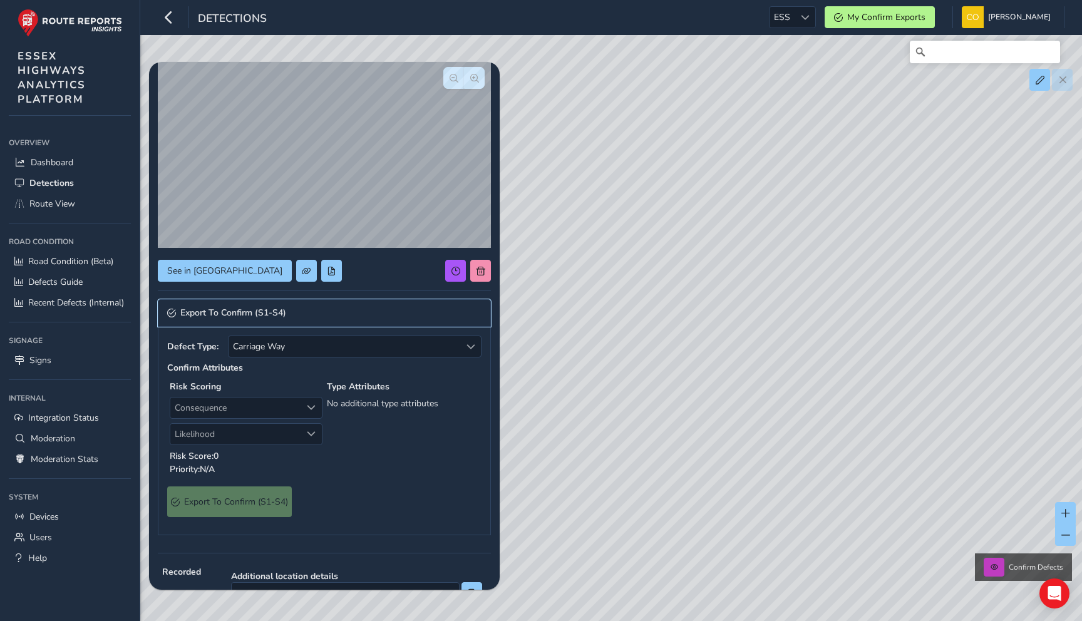
scroll to position [55, 0]
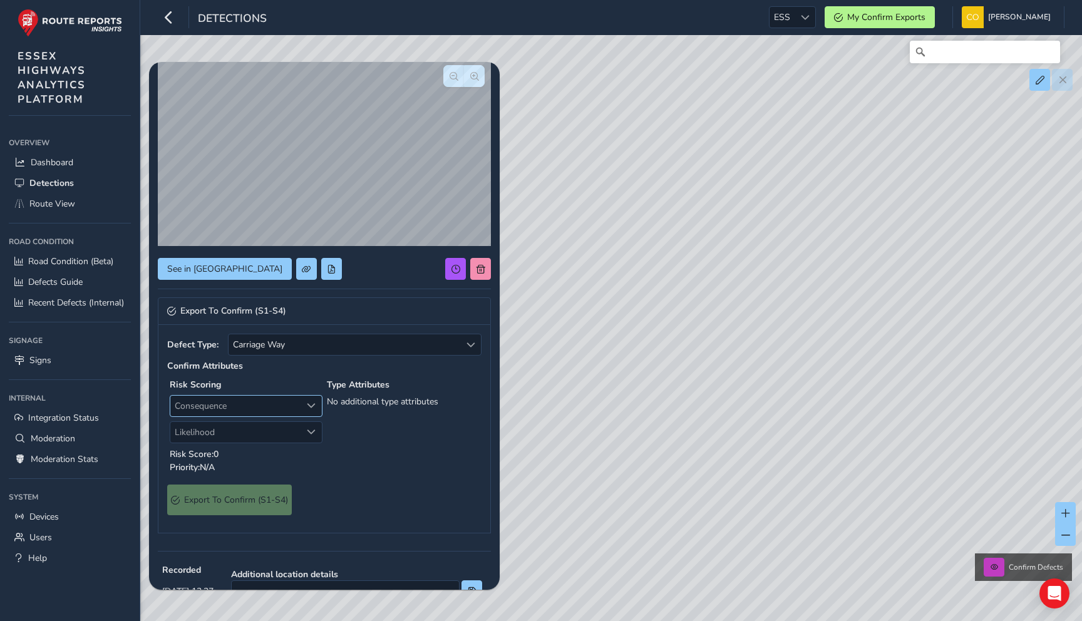
click at [261, 405] on span "Consequence" at bounding box center [235, 406] width 131 height 21
click at [283, 371] on div "Confirm Attributes Risk Scoring Consequence Consequence Likelihood Likelihood R…" at bounding box center [324, 418] width 314 height 116
click at [306, 344] on span "Carriage Way" at bounding box center [345, 344] width 232 height 21
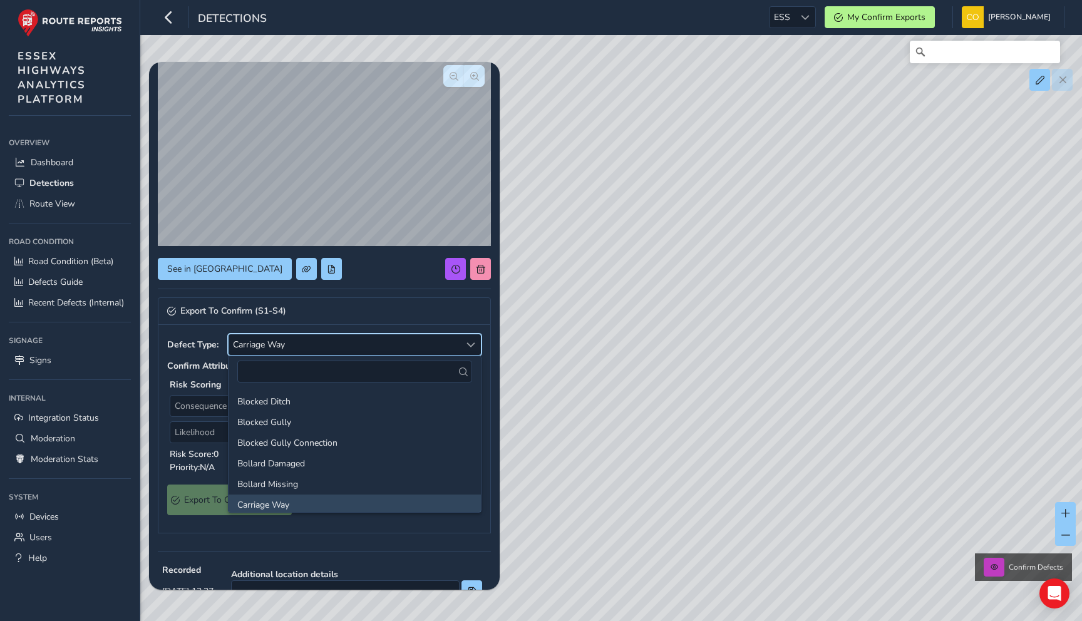
scroll to position [3, 0]
click at [196, 383] on strong "Risk Scoring" at bounding box center [195, 385] width 51 height 12
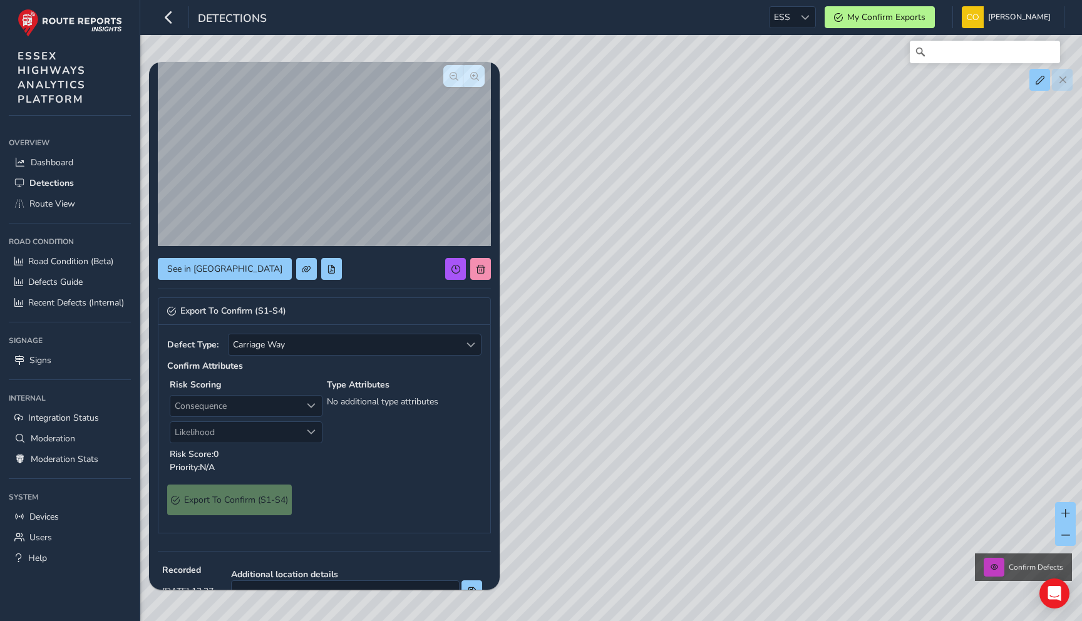
scroll to position [0, 0]
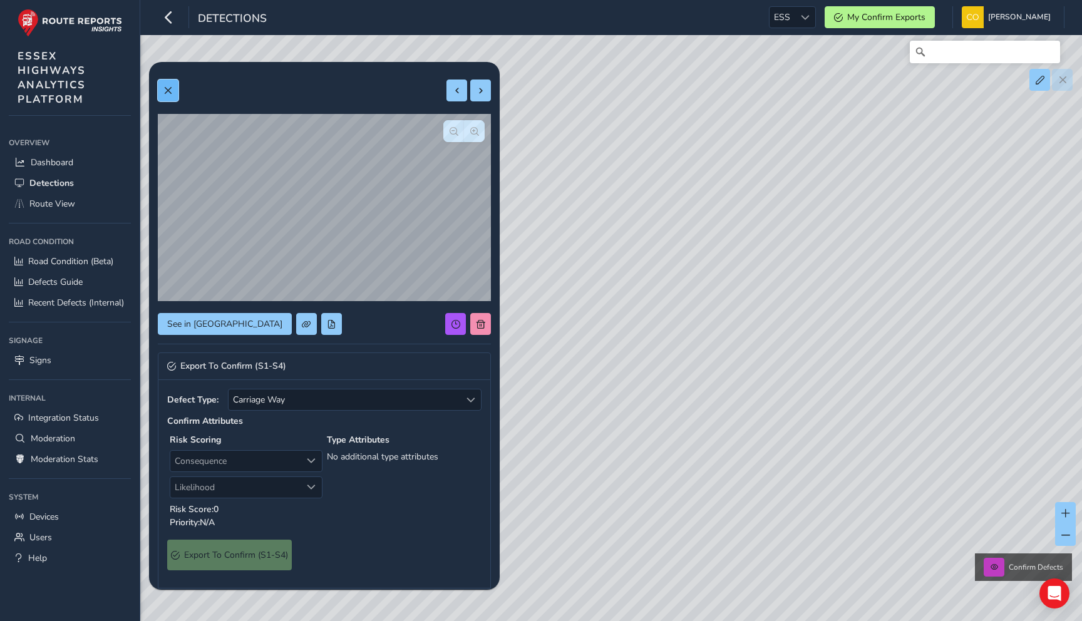
click at [173, 94] on button at bounding box center [168, 91] width 21 height 22
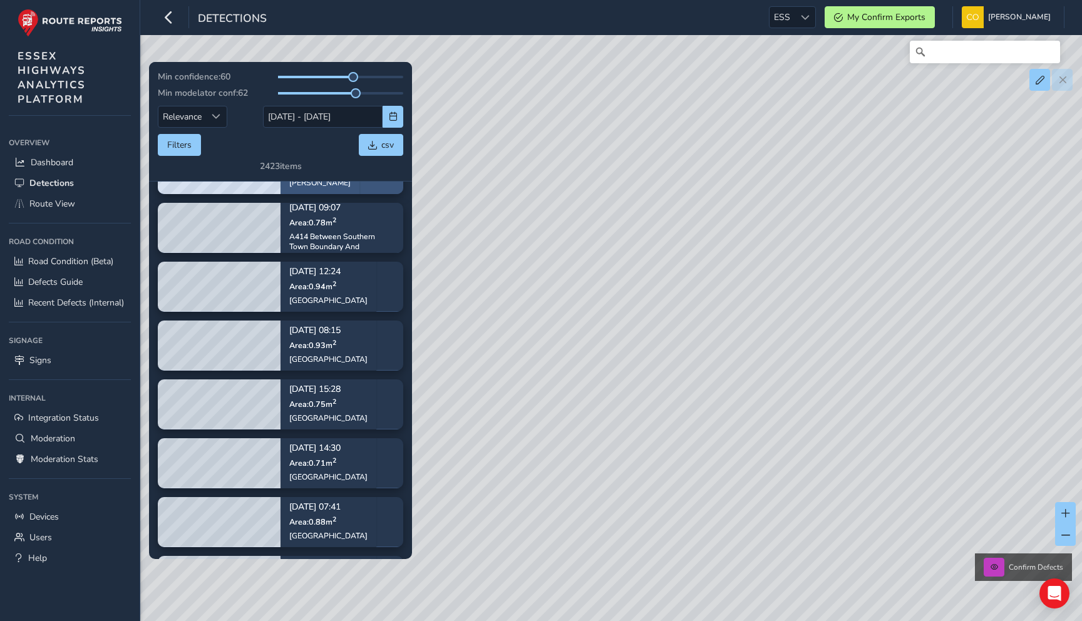
scroll to position [594, 0]
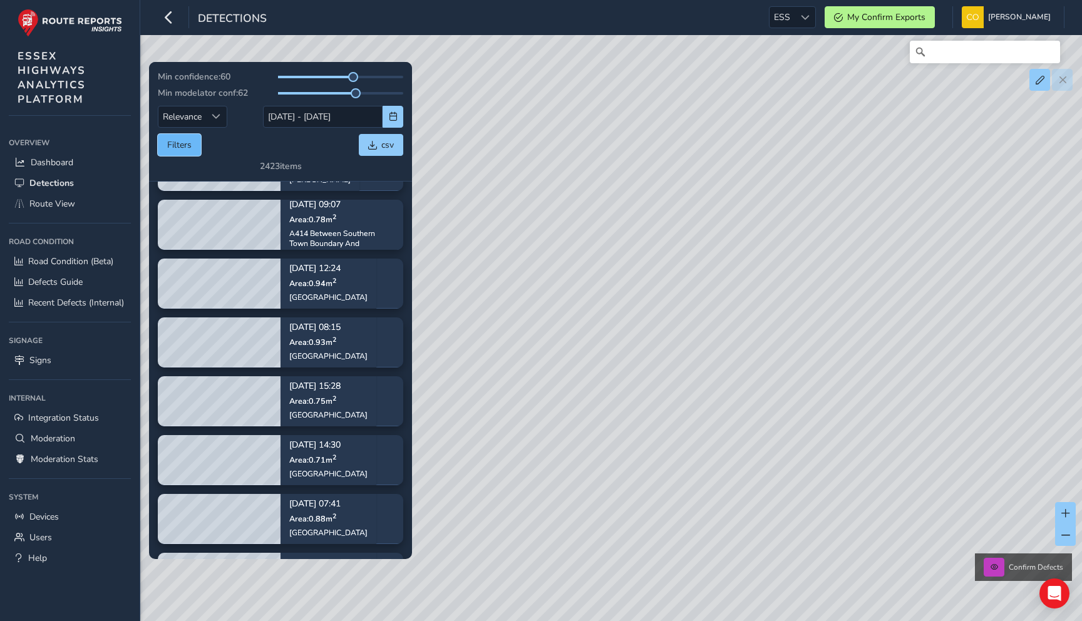
click at [195, 143] on button "Filters" at bounding box center [179, 145] width 43 height 22
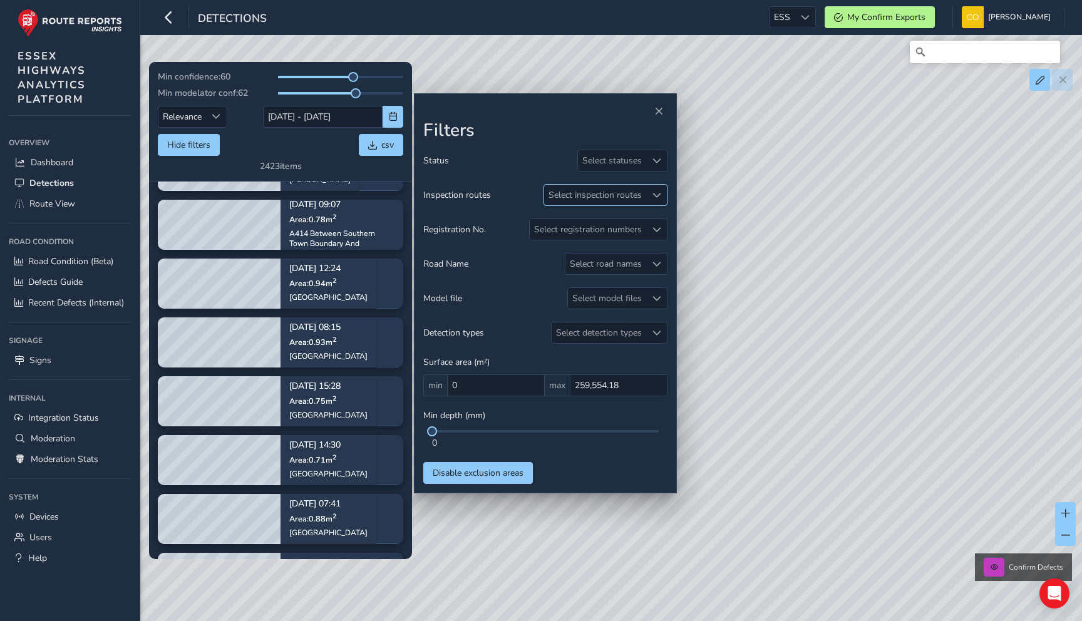
click at [581, 199] on div "Select inspection routes" at bounding box center [595, 195] width 102 height 21
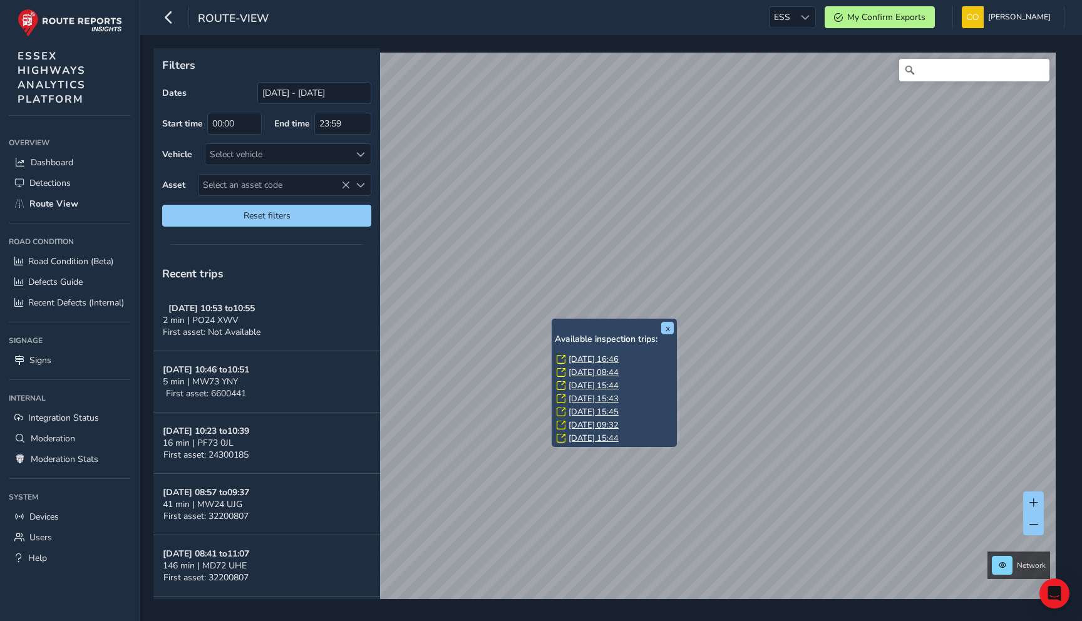
click at [593, 383] on link "[DATE] 15:44" at bounding box center [593, 385] width 50 height 11
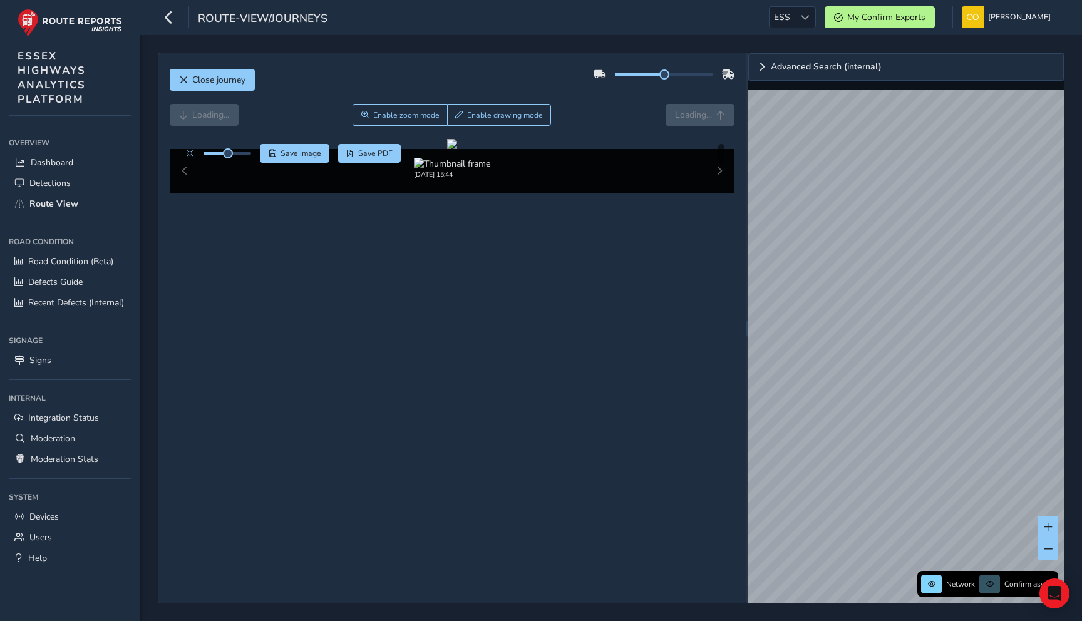
click at [611, 136] on div "Loading... Enable zoom mode Enable drawing mode Loading..." at bounding box center [452, 121] width 565 height 35
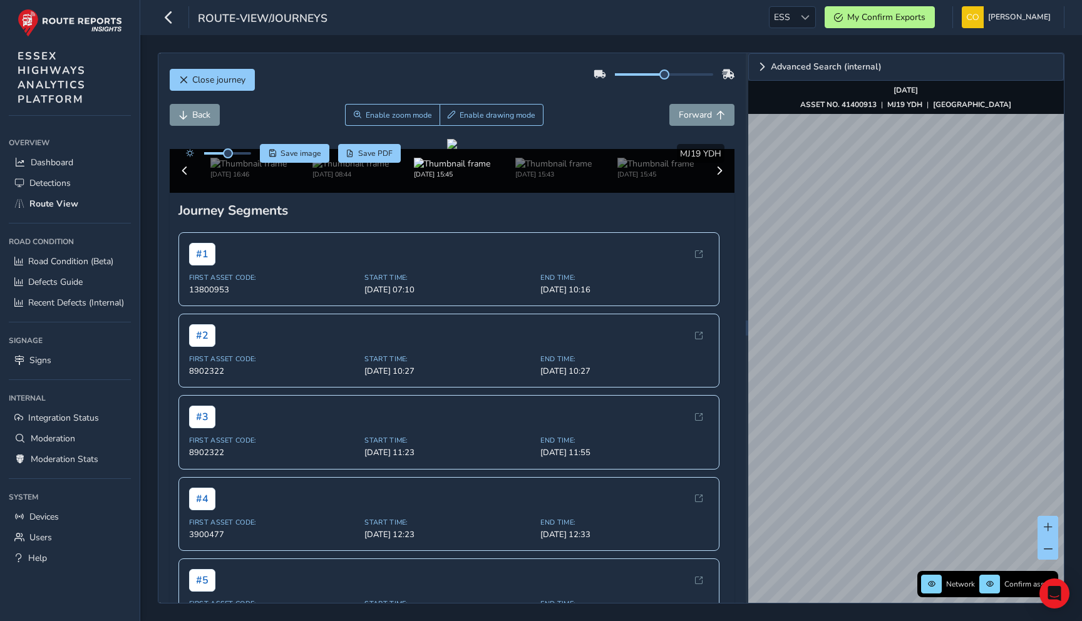
click at [1053, 88] on div "Advanced Search (internal) Network Confirm assets Sep 24 2025 ASSET NO. 4140091…" at bounding box center [906, 328] width 316 height 550
click at [925, 98] on div "Advanced Search (internal) Network Confirm assets Sep 24 2025 ASSET NO. 4140091…" at bounding box center [906, 328] width 316 height 550
click at [905, 97] on div "Advanced Search (internal) Network Confirm assets Sep 24 2025 ASSET NO. 4140091…" at bounding box center [906, 328] width 316 height 550
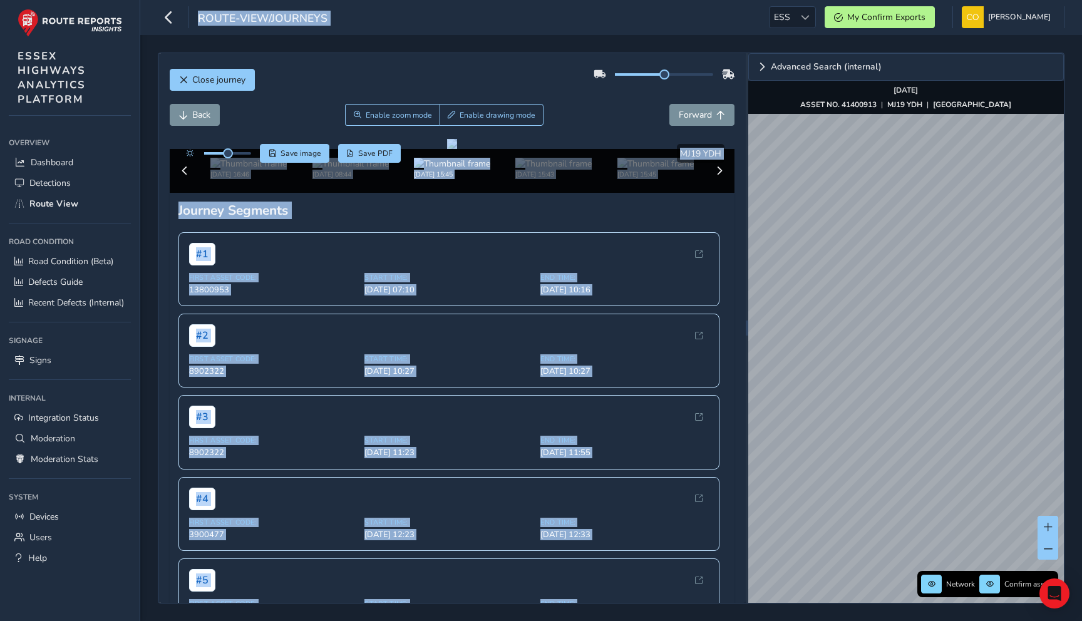
drag, startPoint x: 905, startPoint y: 109, endPoint x: 882, endPoint y: 92, distance: 28.7
click at [882, 92] on div "Advanced Search (internal) Network Confirm assets Sep 24 2025 ASSET NO. 4140091…" at bounding box center [906, 328] width 316 height 550
click at [877, 386] on img "Preview frame" at bounding box center [892, 381] width 31 height 10
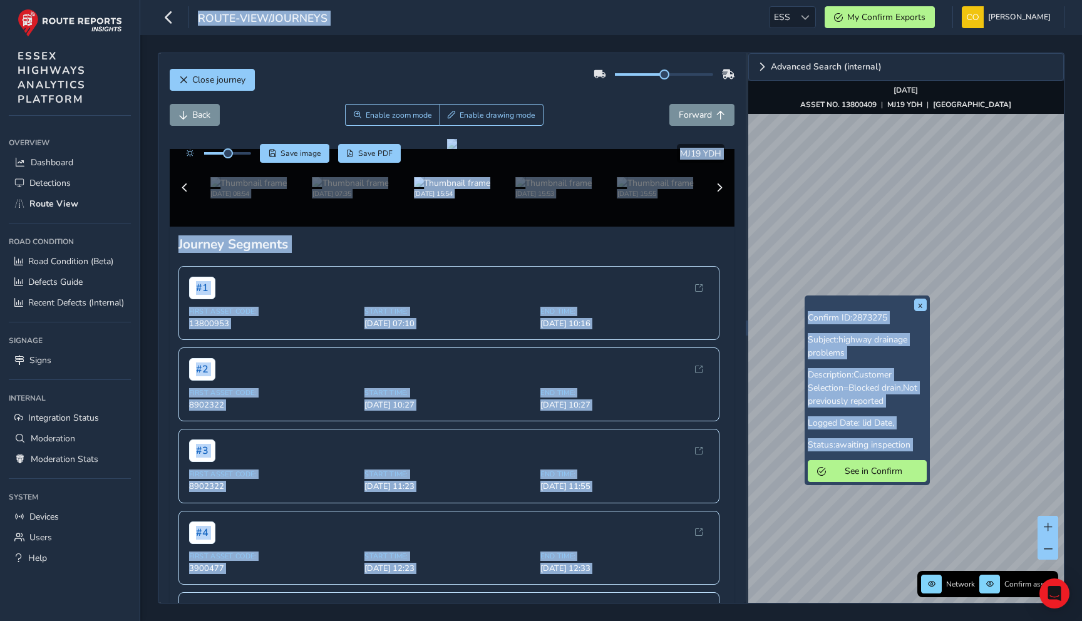
click at [808, 296] on div "x Confirm ID: 2873275 Subject: highway drainage problems Description: Customer …" at bounding box center [867, 391] width 125 height 190
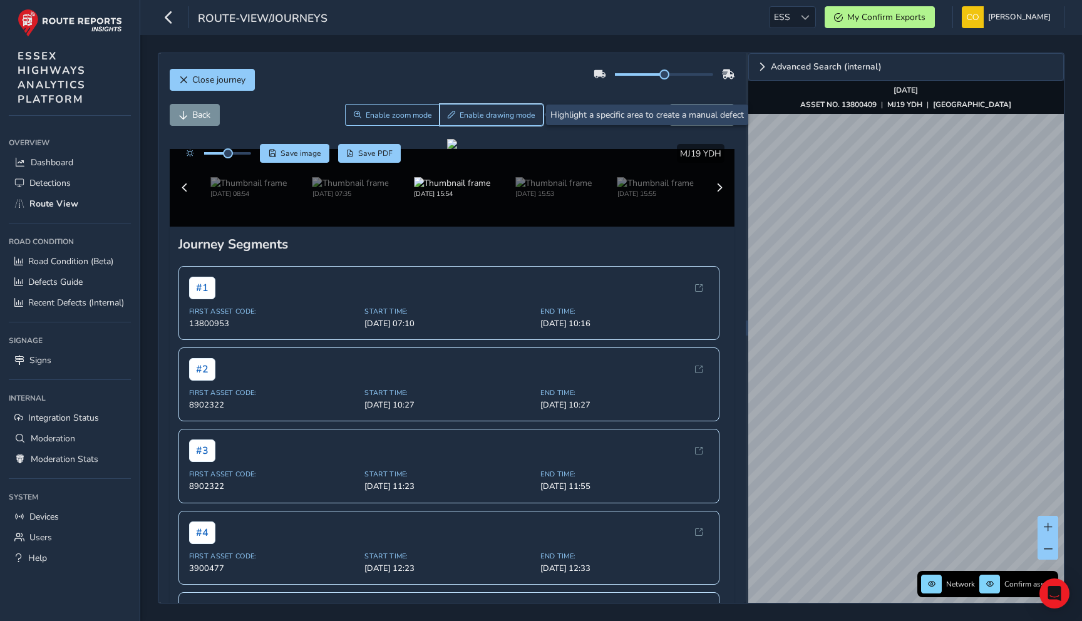
click at [453, 115] on span "Draw" at bounding box center [452, 115] width 8 height 8
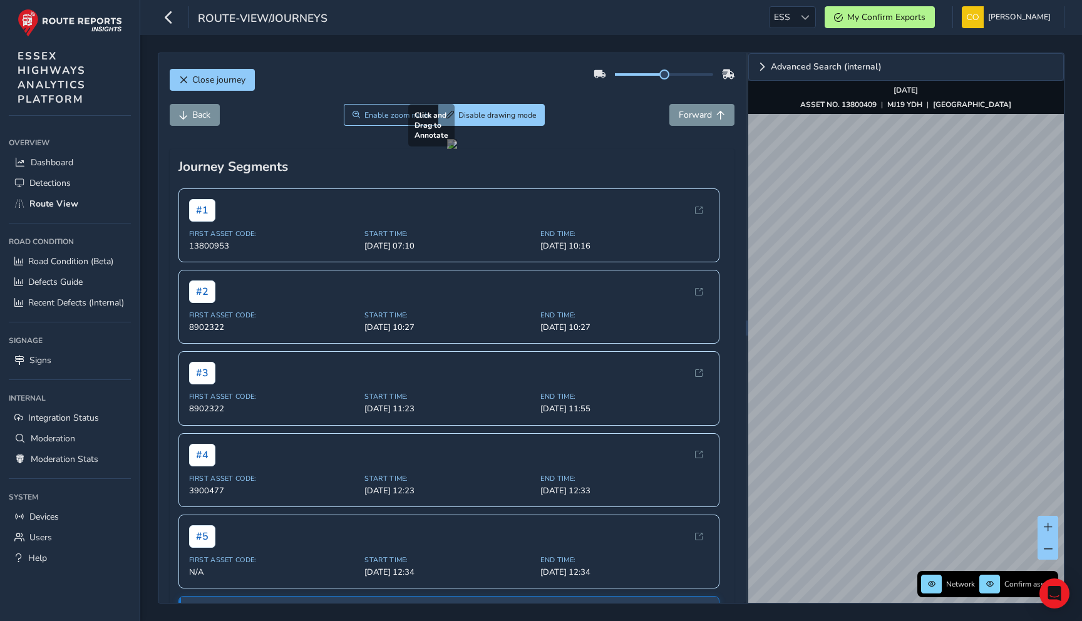
drag, startPoint x: 342, startPoint y: 400, endPoint x: 421, endPoint y: 342, distance: 97.7
click at [447, 149] on div at bounding box center [452, 144] width 10 height 10
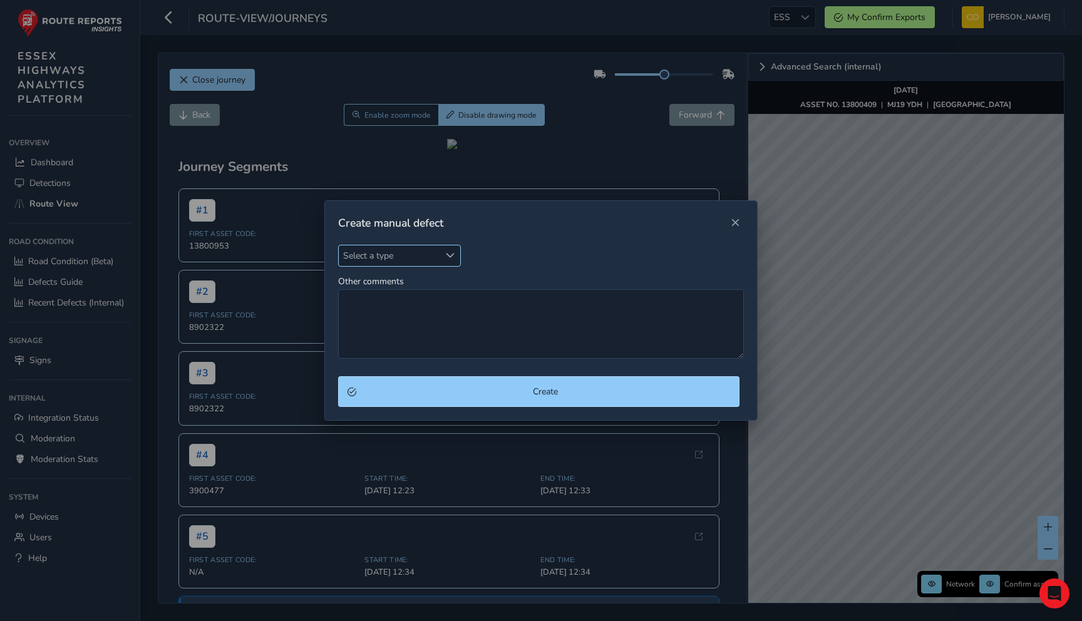
click at [396, 255] on span "Select a type" at bounding box center [389, 255] width 101 height 21
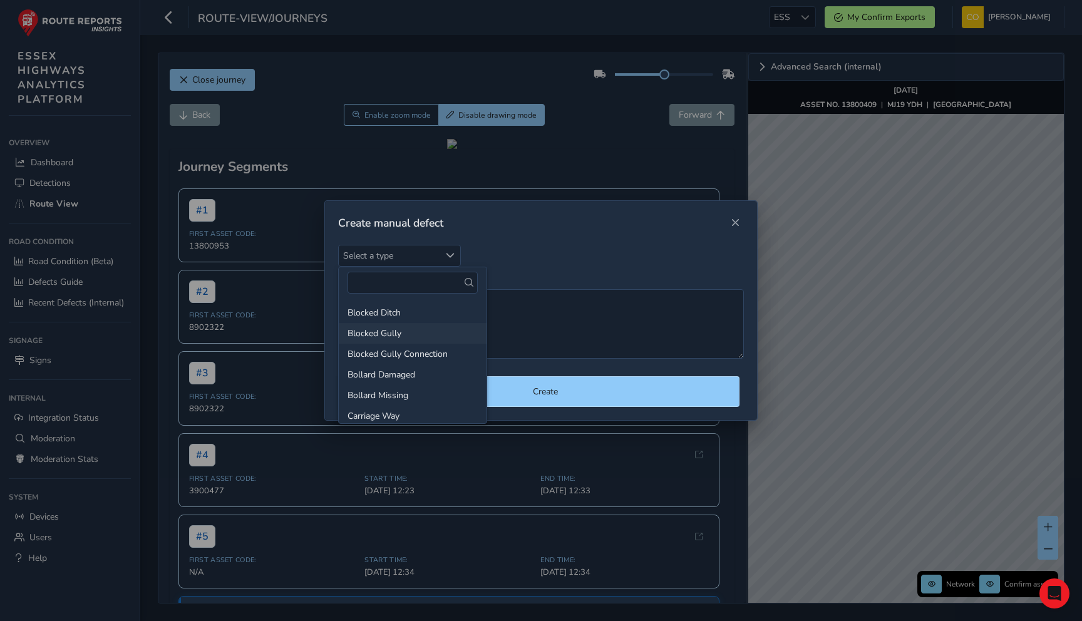
click at [418, 334] on li "Blocked Gully" at bounding box center [413, 333] width 148 height 21
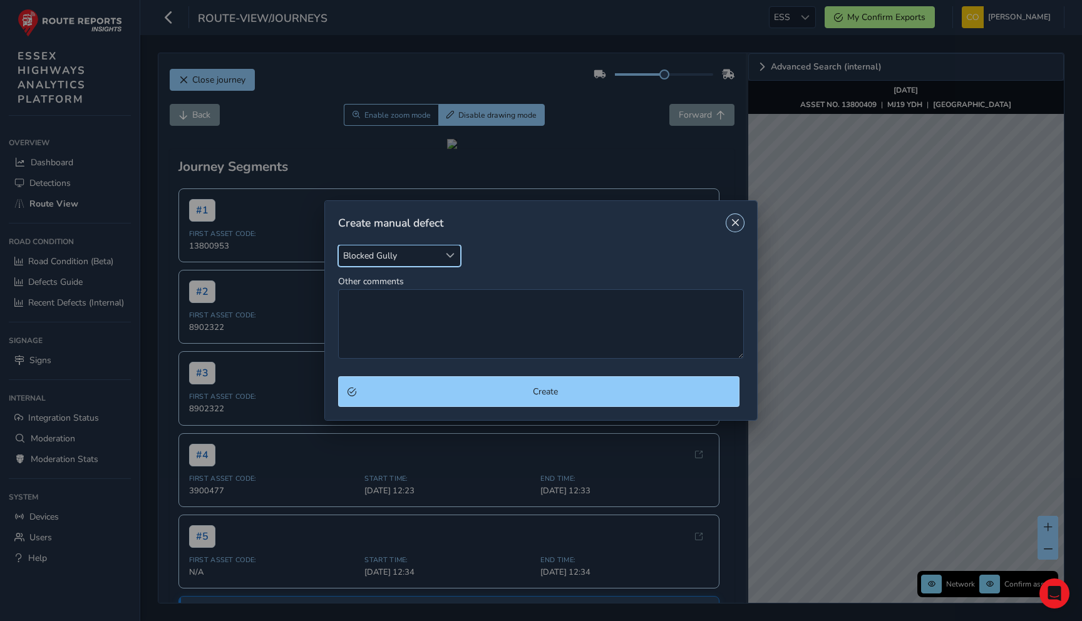
click at [734, 225] on span "Close" at bounding box center [735, 223] width 9 height 9
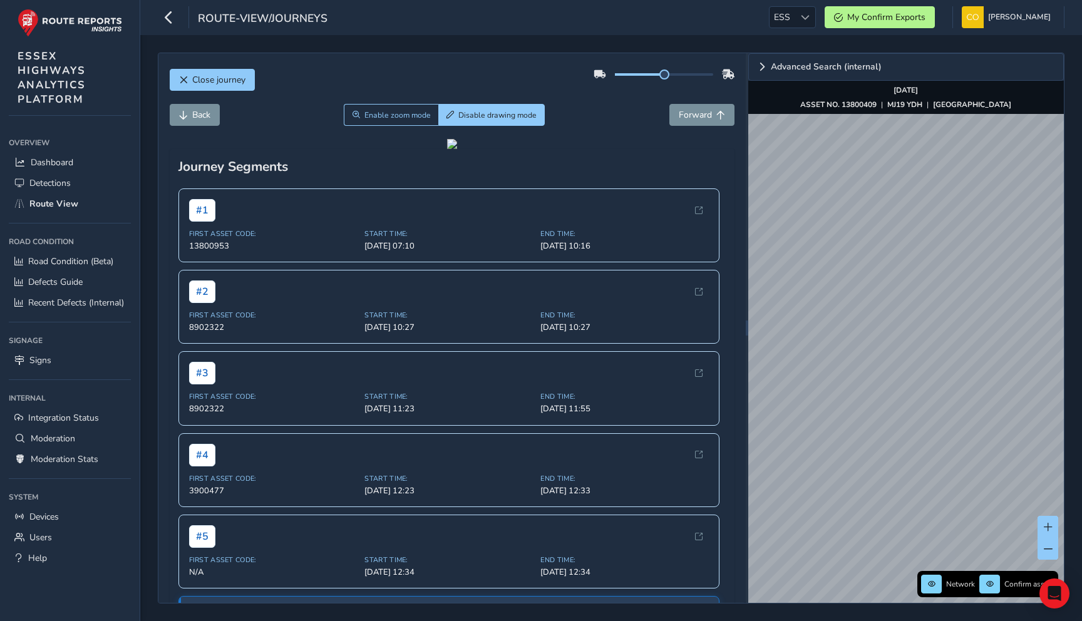
click at [415, 33] on div "route-view/journeys ESS ESS My Confirm Exports Connell McLaughlin Colour Scheme…" at bounding box center [611, 17] width 942 height 35
click at [801, 18] on span at bounding box center [805, 17] width 9 height 9
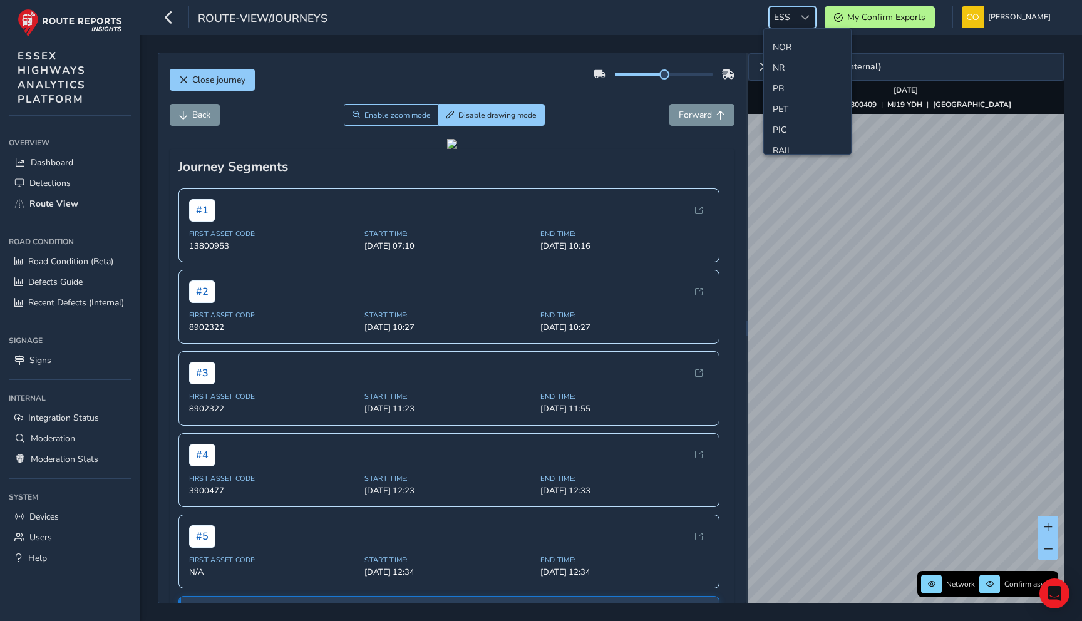
scroll to position [419, 0]
click at [789, 59] on li "NR" at bounding box center [807, 58] width 87 height 21
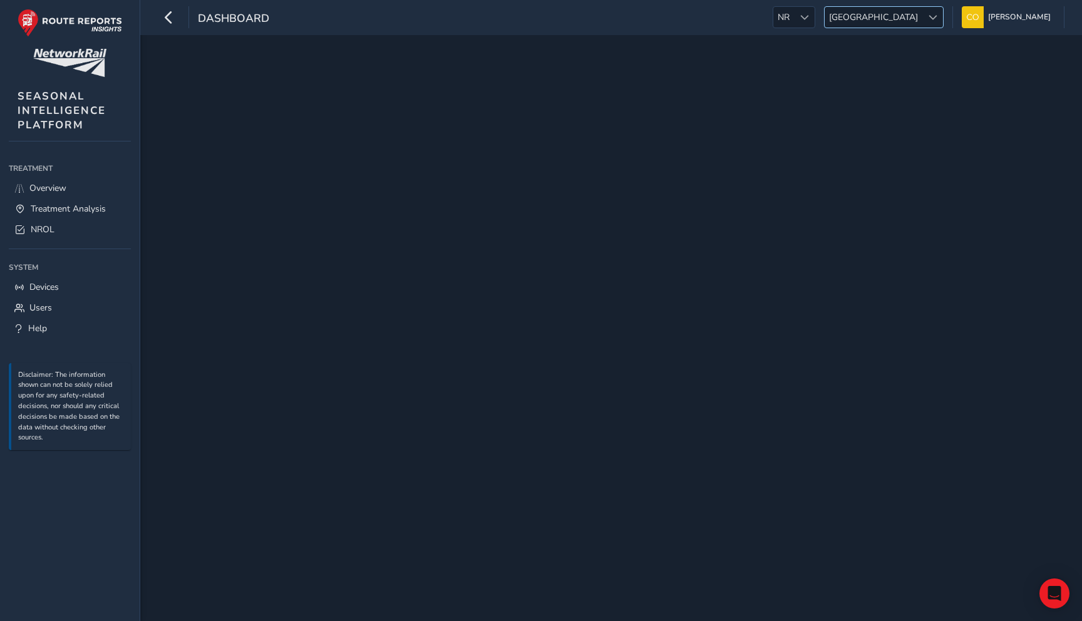
click at [907, 14] on span "[GEOGRAPHIC_DATA]" at bounding box center [874, 17] width 98 height 21
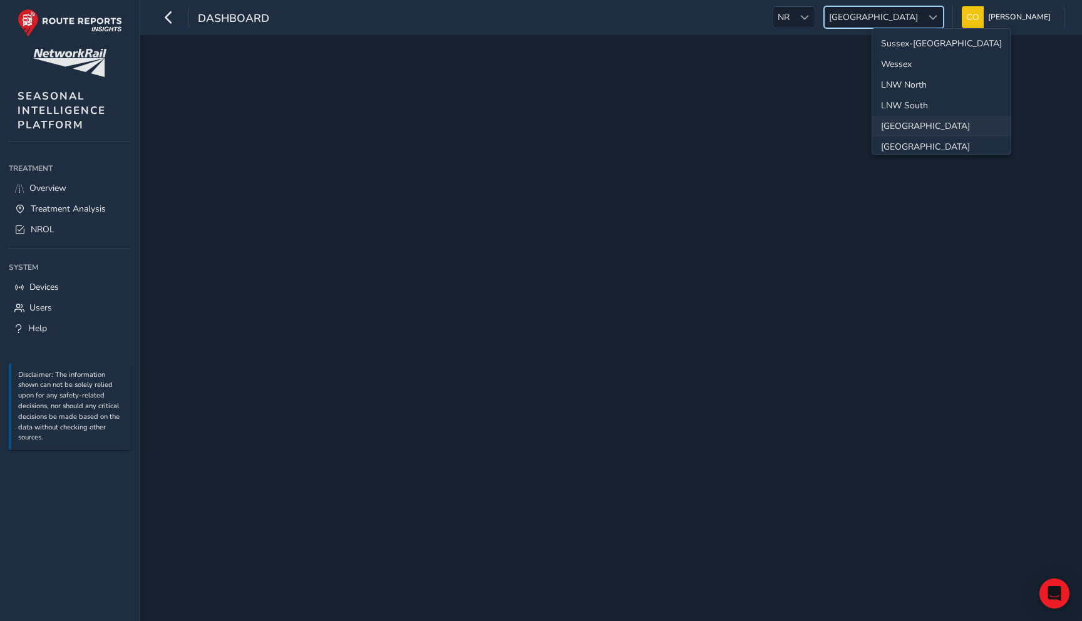
scroll to position [44, 0]
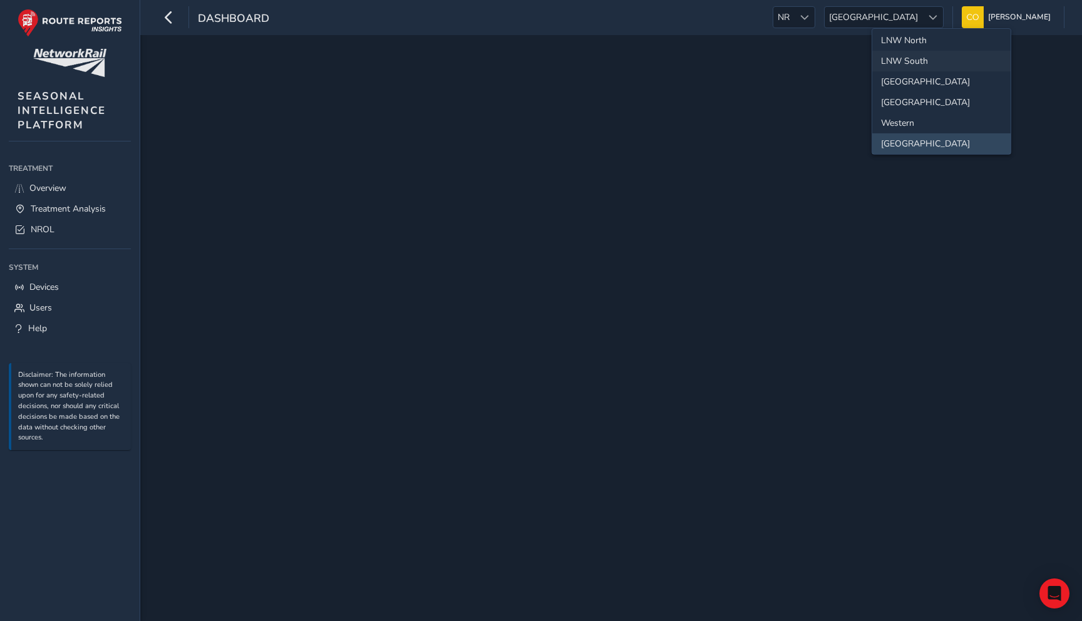
click at [921, 56] on li "LNW South" at bounding box center [941, 61] width 138 height 21
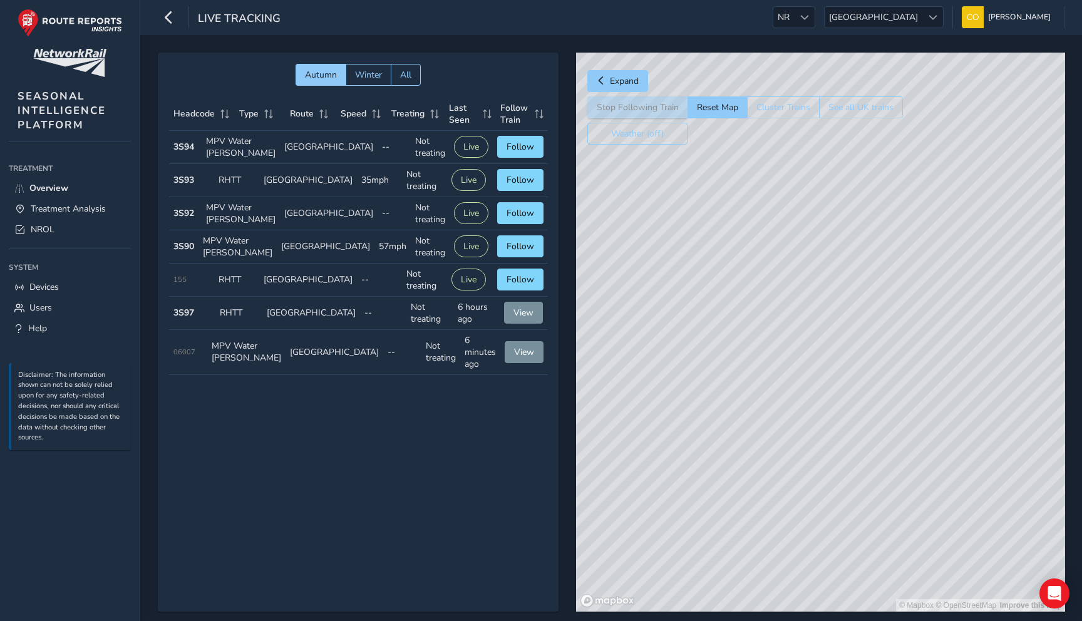
click at [920, 36] on div "Autumn Winter All Headcode Type Route Speed Treating Last Seen Follow Train Hea…" at bounding box center [611, 341] width 942 height 612
click at [922, 23] on div at bounding box center [932, 17] width 21 height 21
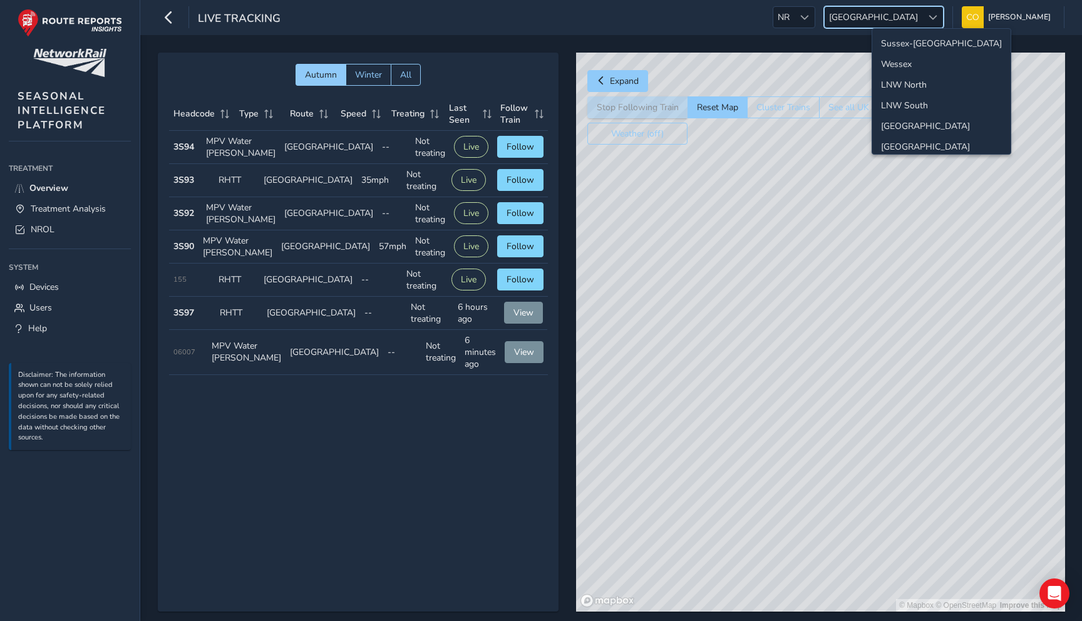
scroll to position [44, 0]
click at [915, 67] on li "LNW South" at bounding box center [941, 61] width 138 height 21
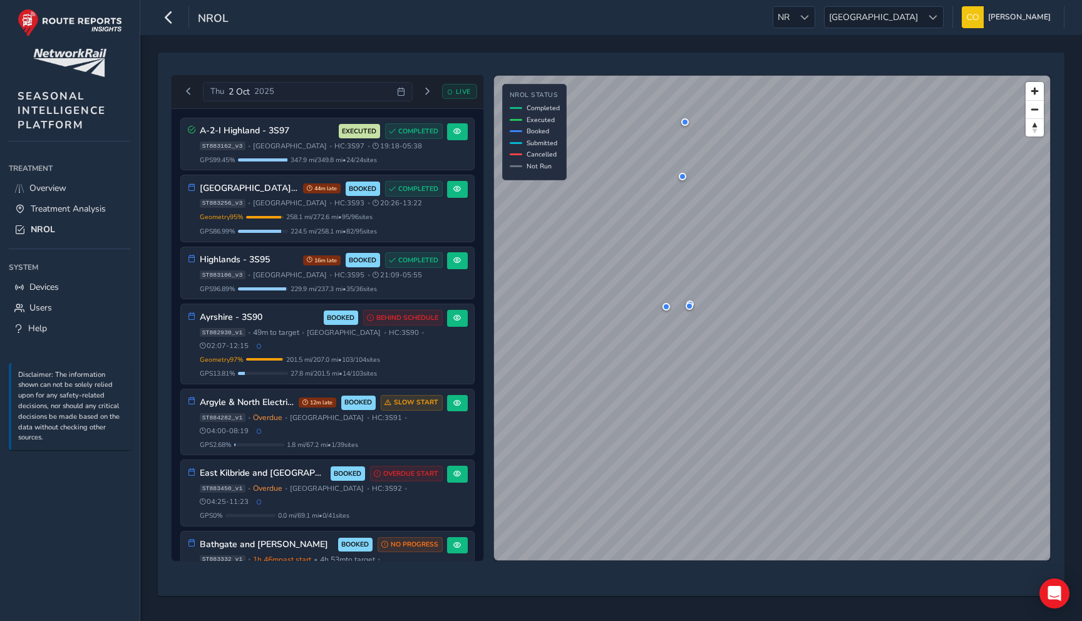
click at [944, 14] on ul "NR NR [GEOGRAPHIC_DATA] Scotland [PERSON_NAME] Colour Scheme: Dark Dim Light Lo…" at bounding box center [914, 17] width 301 height 22
click at [928, 16] on span at bounding box center [932, 17] width 9 height 9
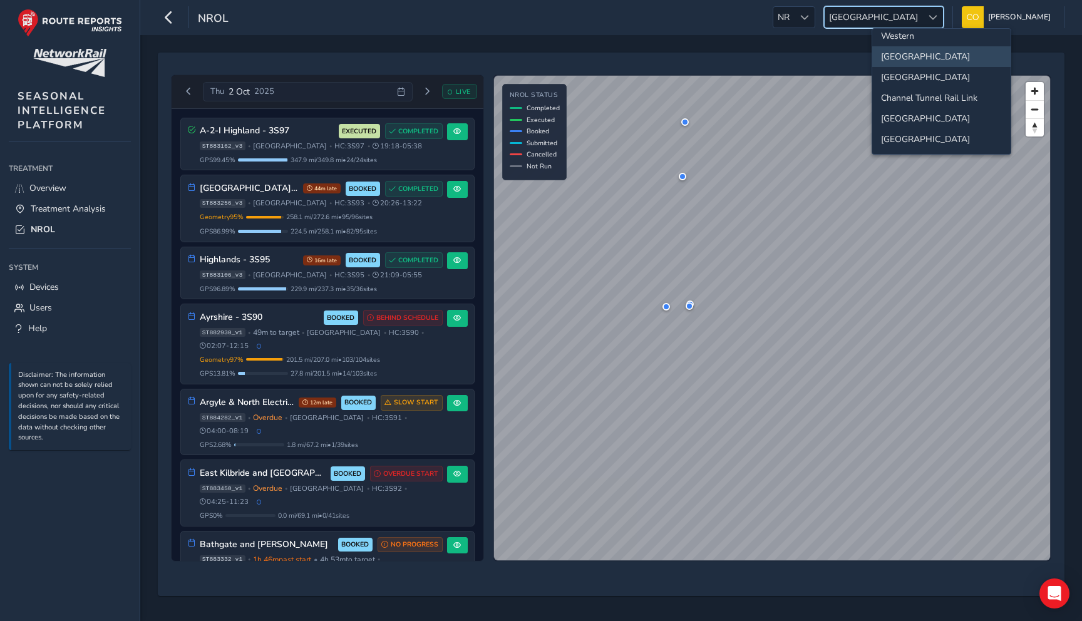
scroll to position [57, 0]
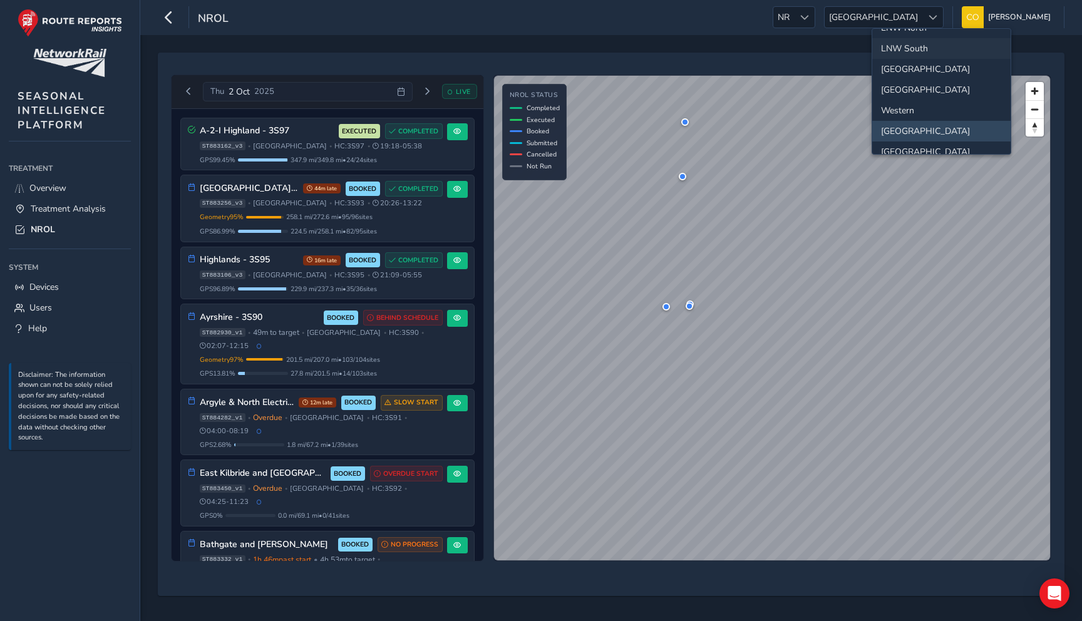
click at [925, 53] on li "LNW South" at bounding box center [941, 48] width 138 height 21
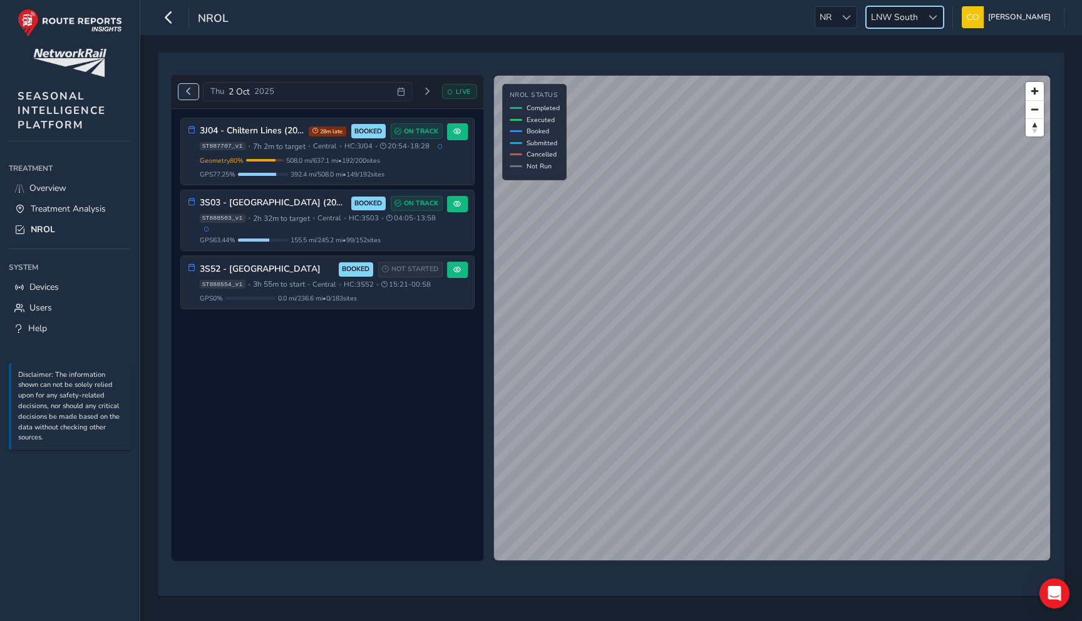
click at [188, 93] on span "Previous day" at bounding box center [189, 92] width 8 height 8
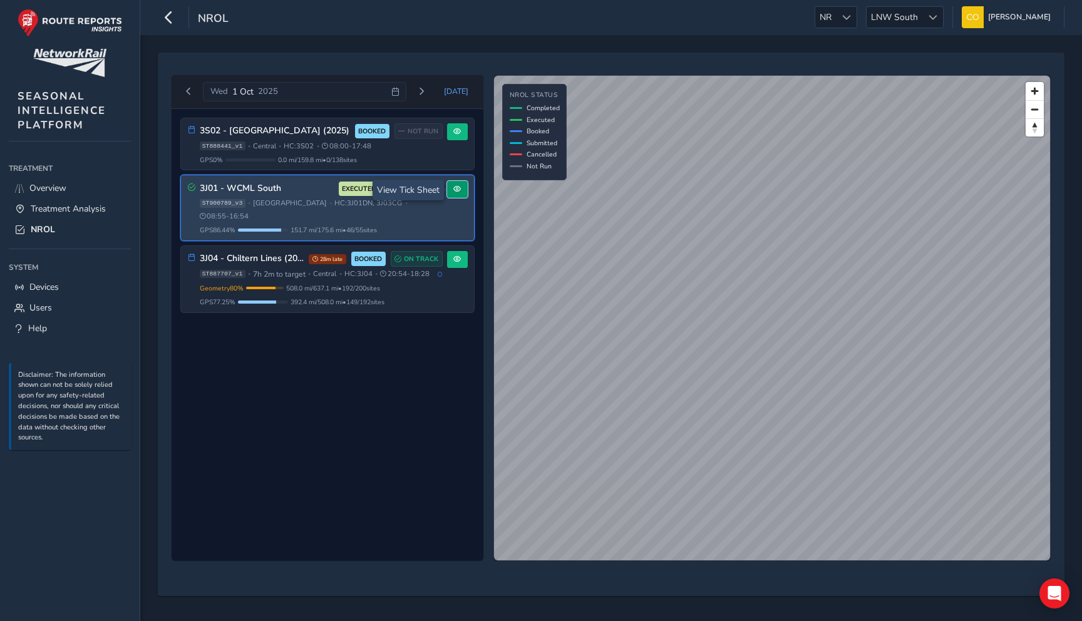
click at [463, 191] on button at bounding box center [457, 189] width 21 height 17
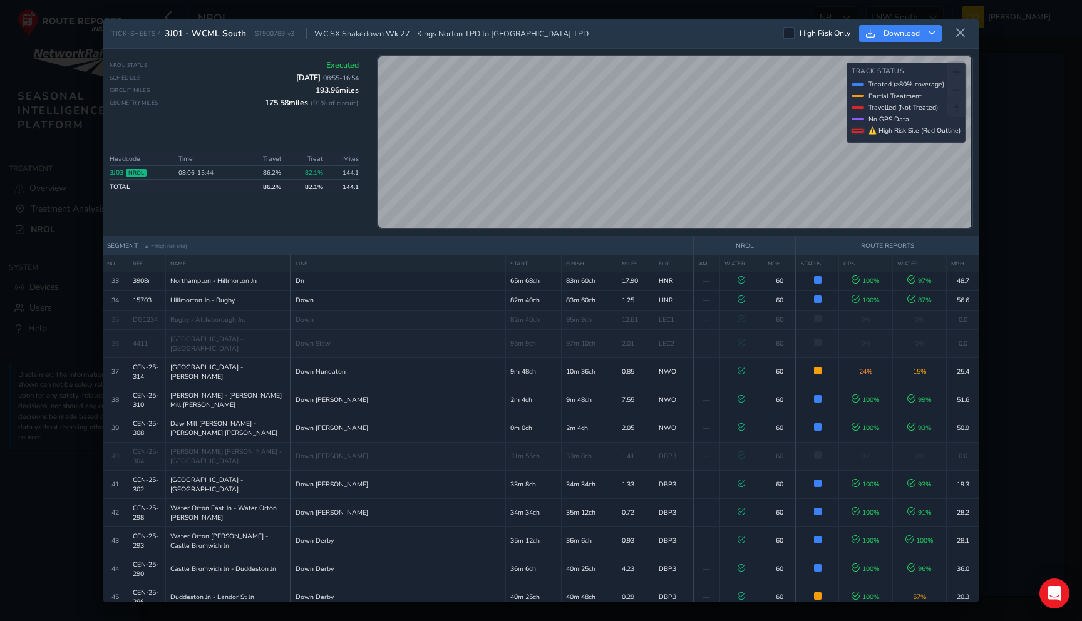
scroll to position [1004, 0]
